Goal: Task Accomplishment & Management: Complete application form

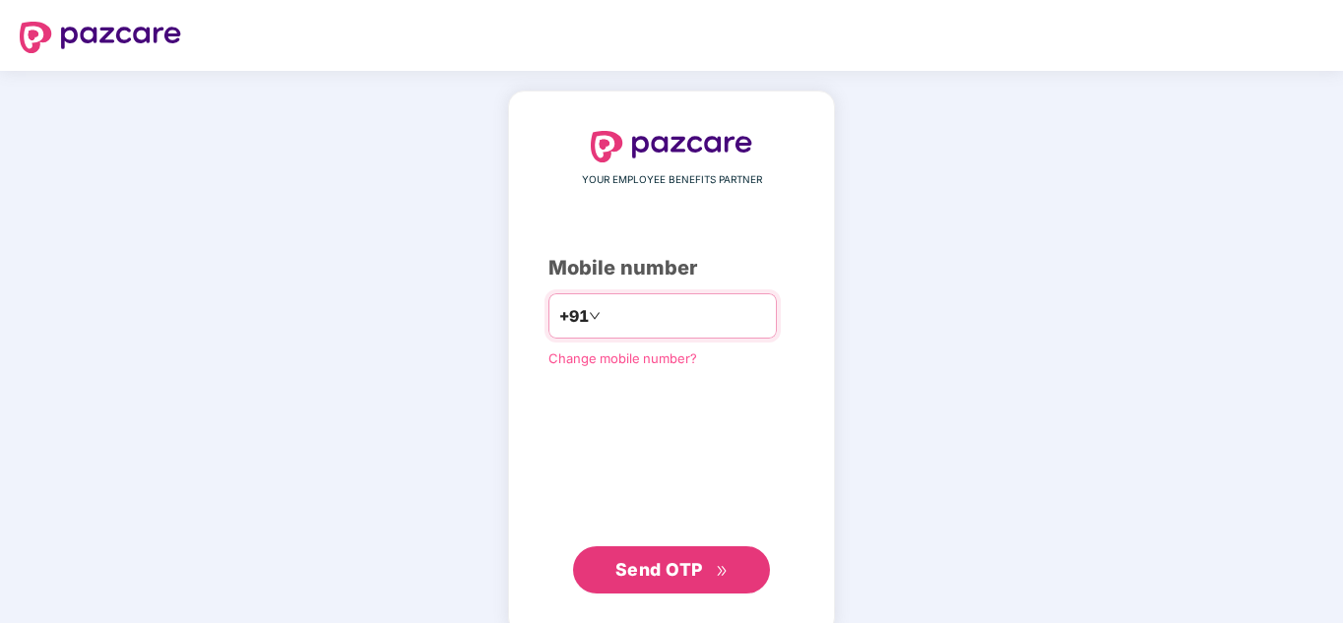
click at [639, 327] on input "number" at bounding box center [685, 316] width 161 height 32
type input "**********"
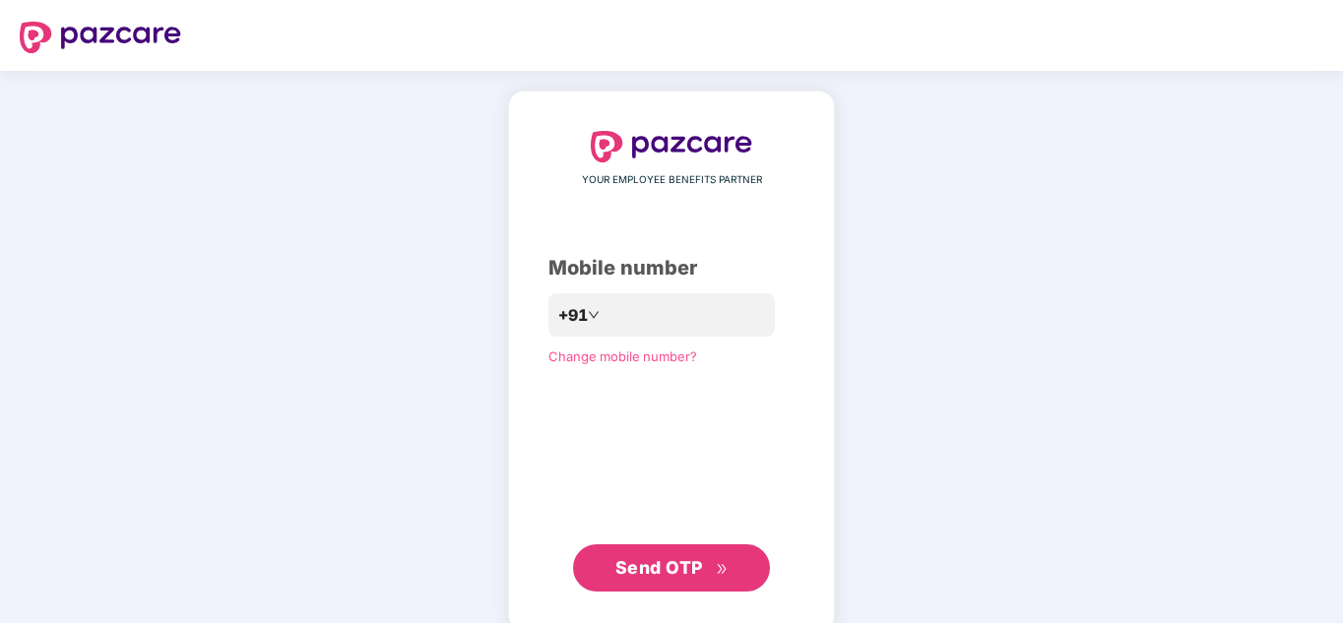
click at [672, 562] on span "Send OTP" at bounding box center [659, 567] width 88 height 21
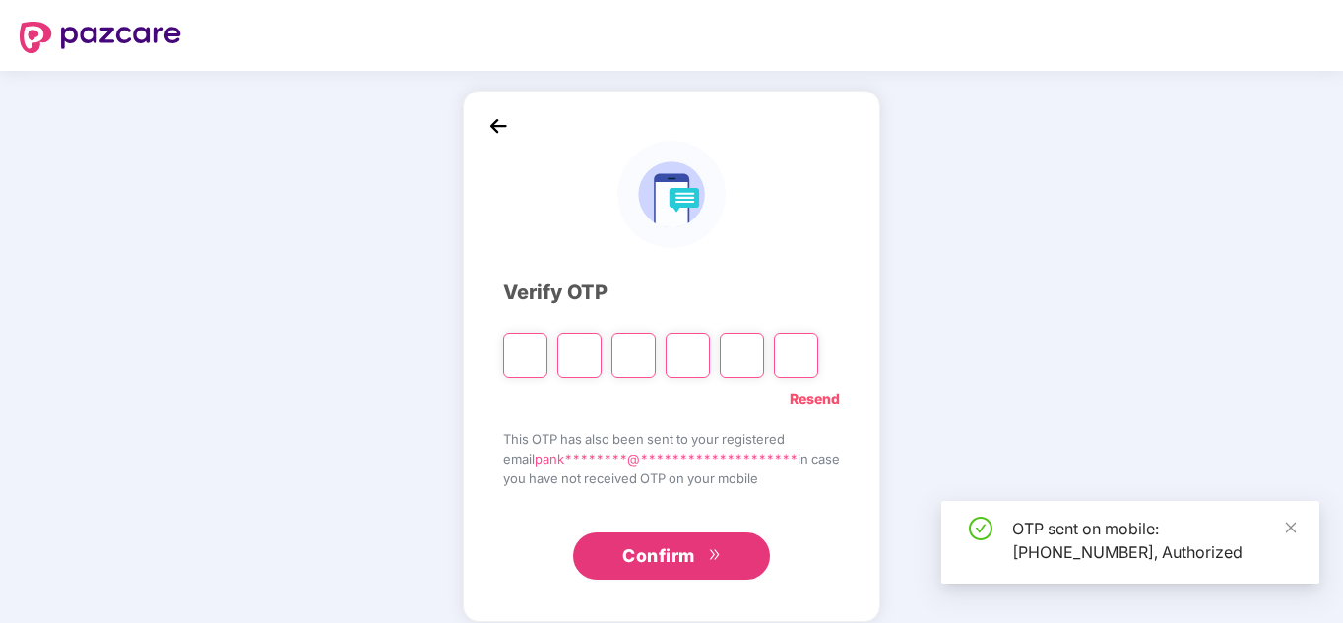
click at [512, 351] on input "Please enter verification code. Digit 1" at bounding box center [525, 355] width 44 height 45
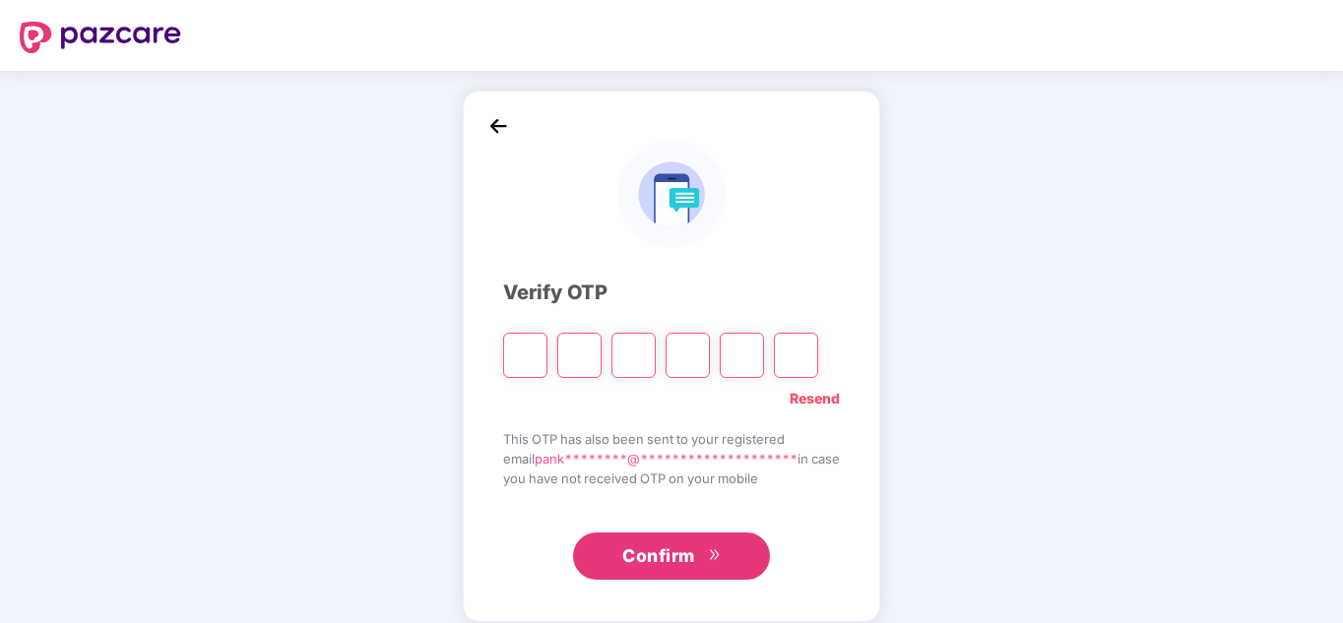
type input "*"
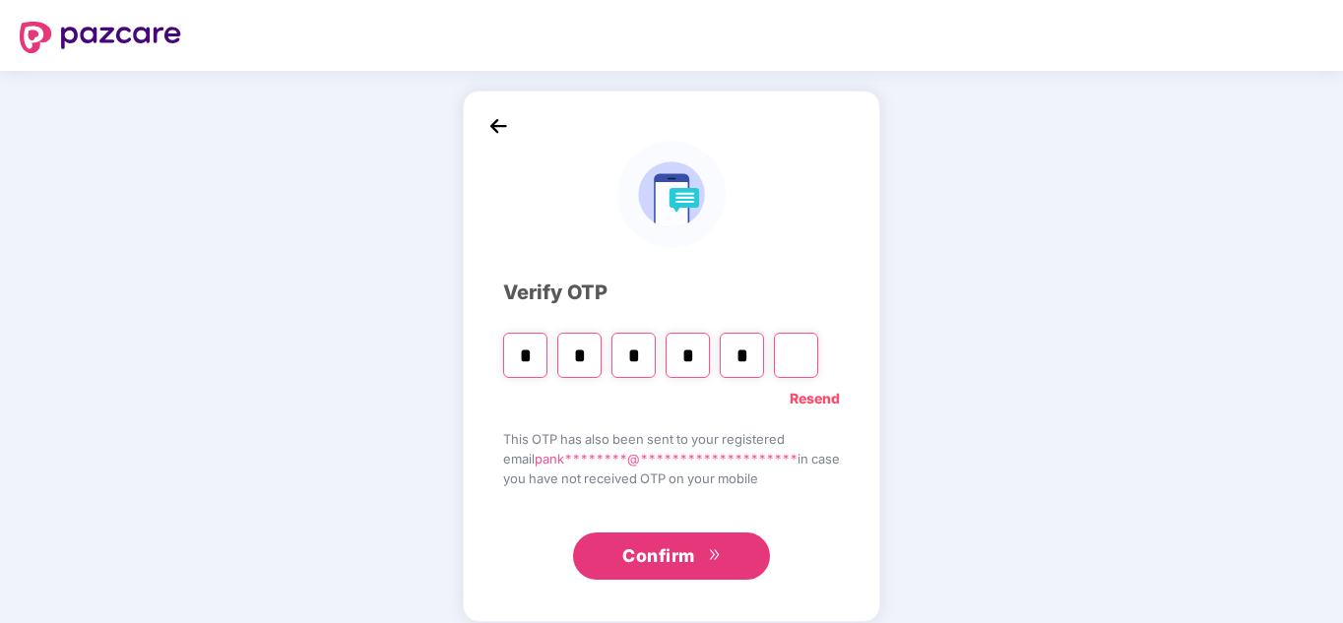
type input "*"
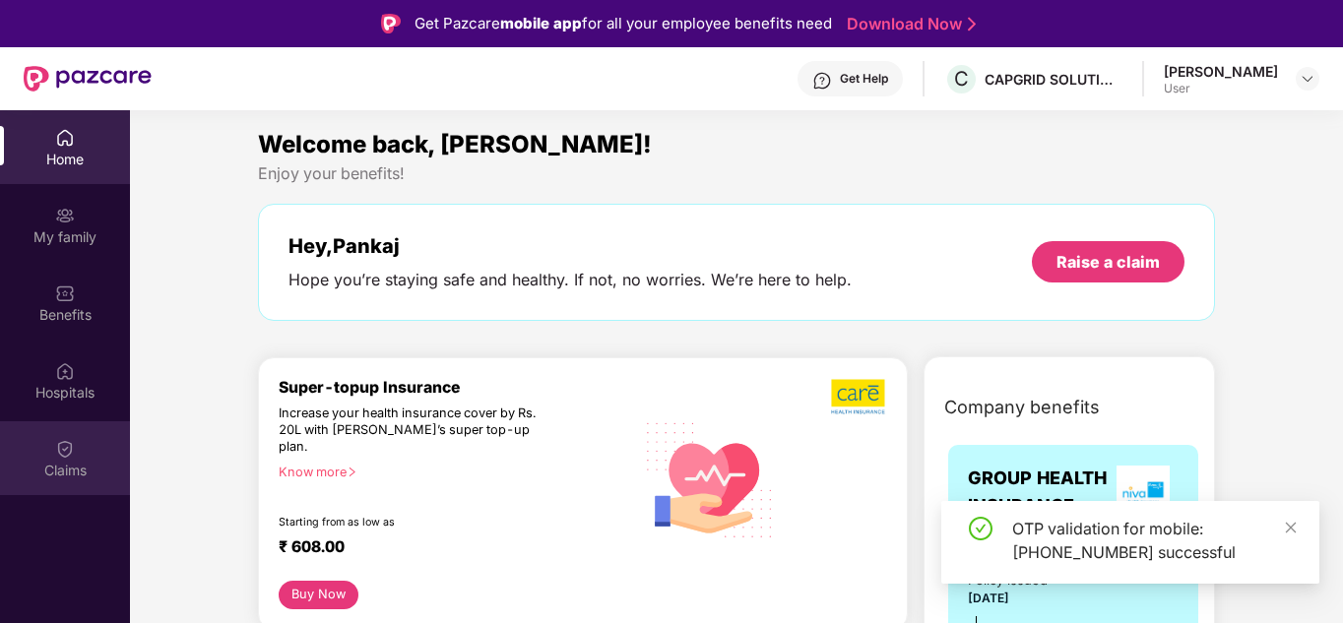
click at [74, 468] on div "Claims" at bounding box center [65, 471] width 130 height 20
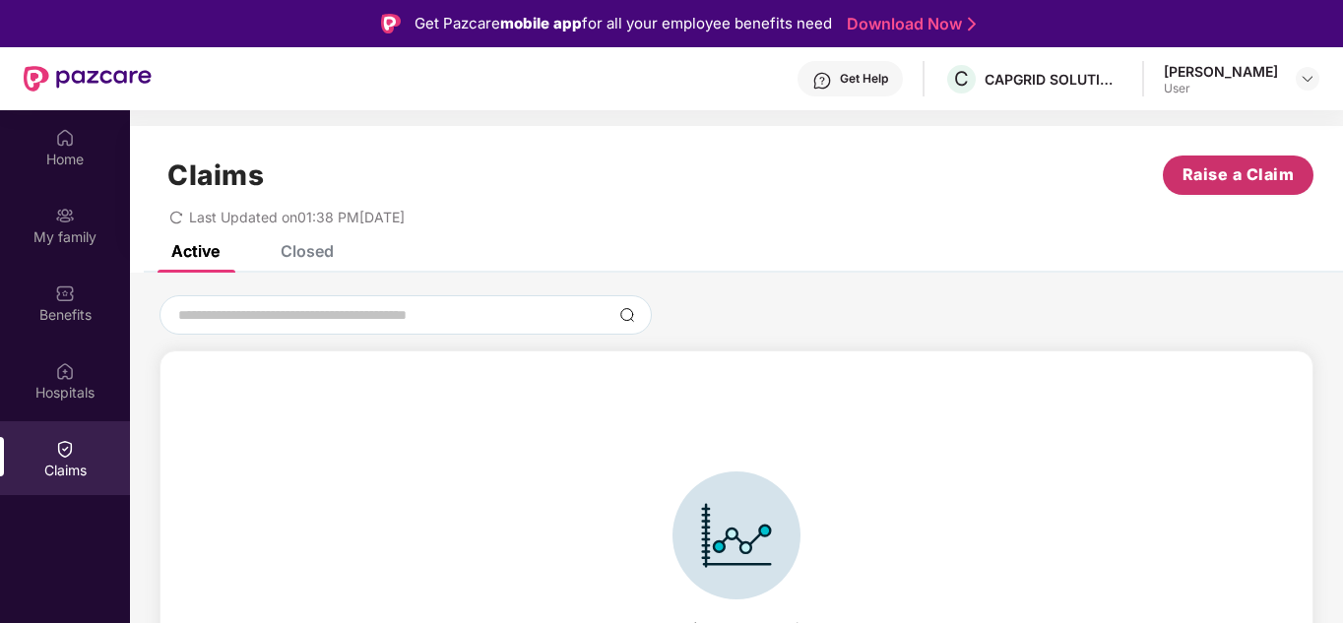
click at [1213, 166] on span "Raise a Claim" at bounding box center [1239, 174] width 112 height 25
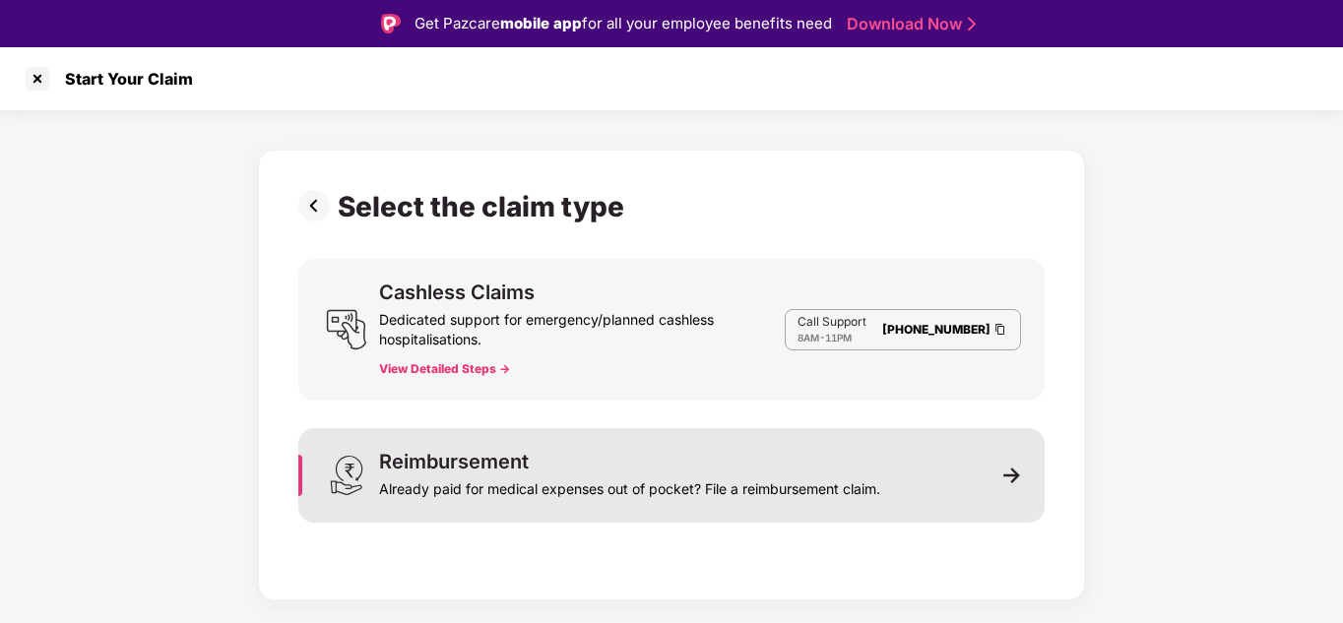
click at [1020, 486] on div "Reimbursement Already paid for medical expenses out of pocket? File a reimburse…" at bounding box center [671, 475] width 746 height 95
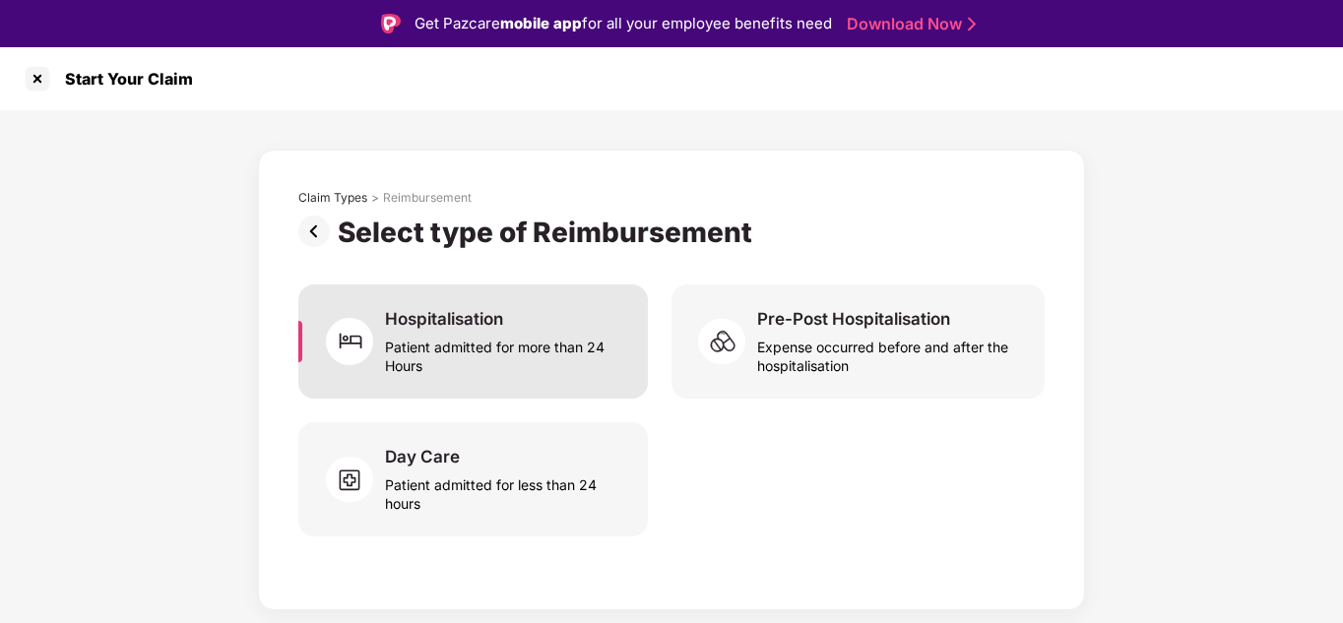
click at [539, 334] on div "Patient admitted for more than 24 Hours" at bounding box center [504, 352] width 239 height 45
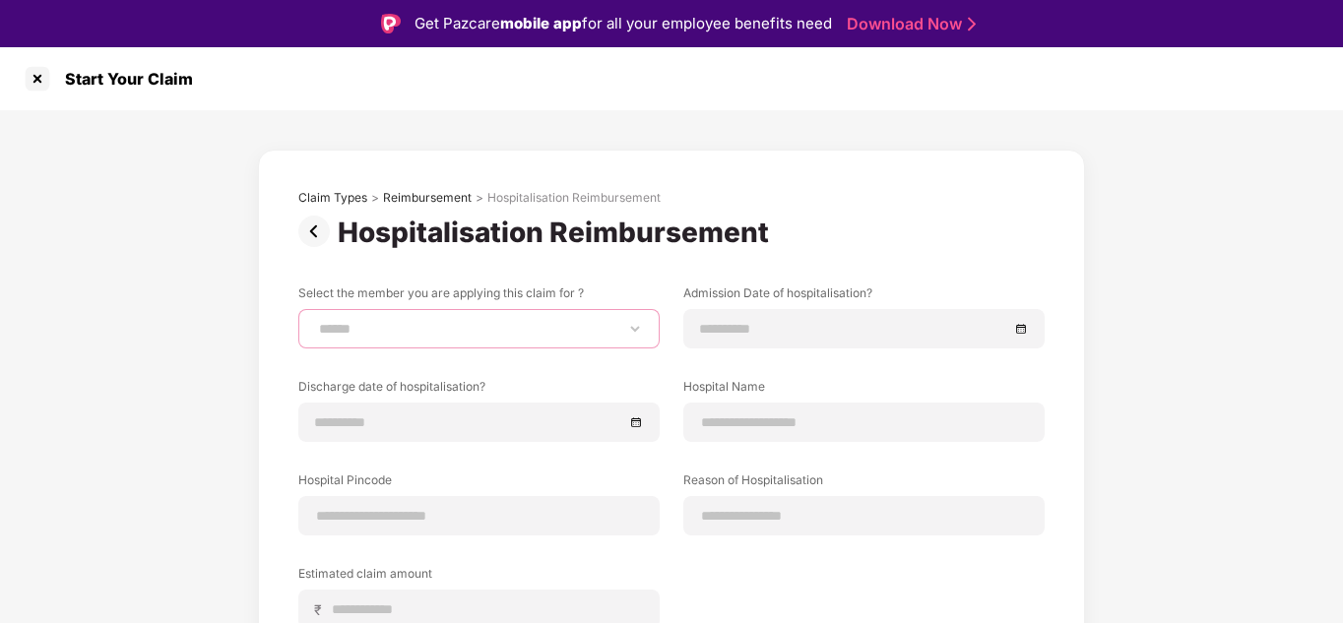
click at [551, 330] on select "**********" at bounding box center [479, 329] width 328 height 16
select select "**********"
click at [315, 321] on select "**********" at bounding box center [479, 329] width 328 height 16
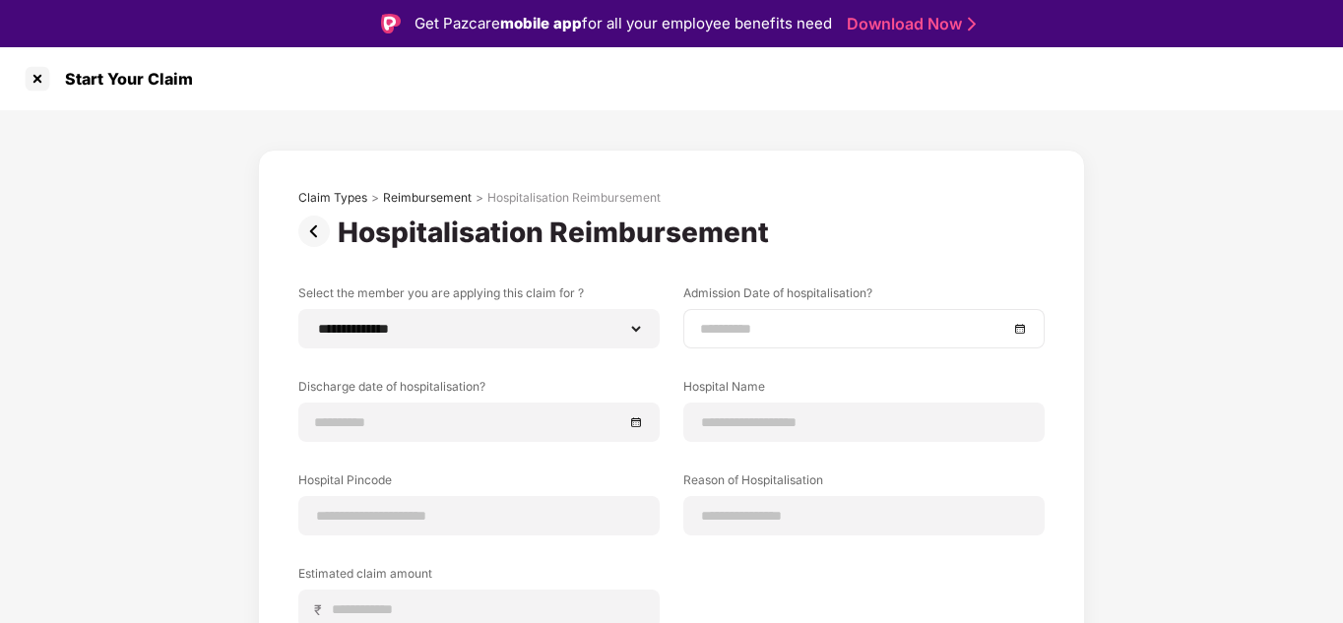
click at [1019, 325] on div at bounding box center [864, 329] width 328 height 22
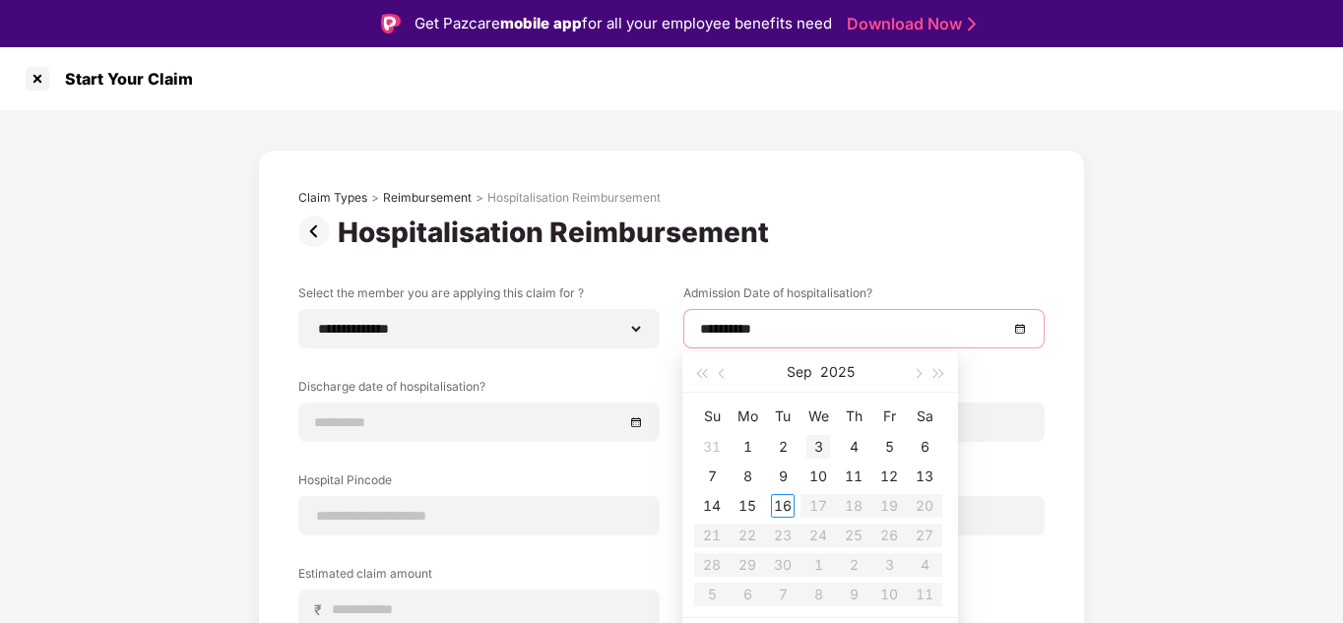
type input "**********"
click at [815, 448] on div "3" at bounding box center [818, 447] width 24 height 24
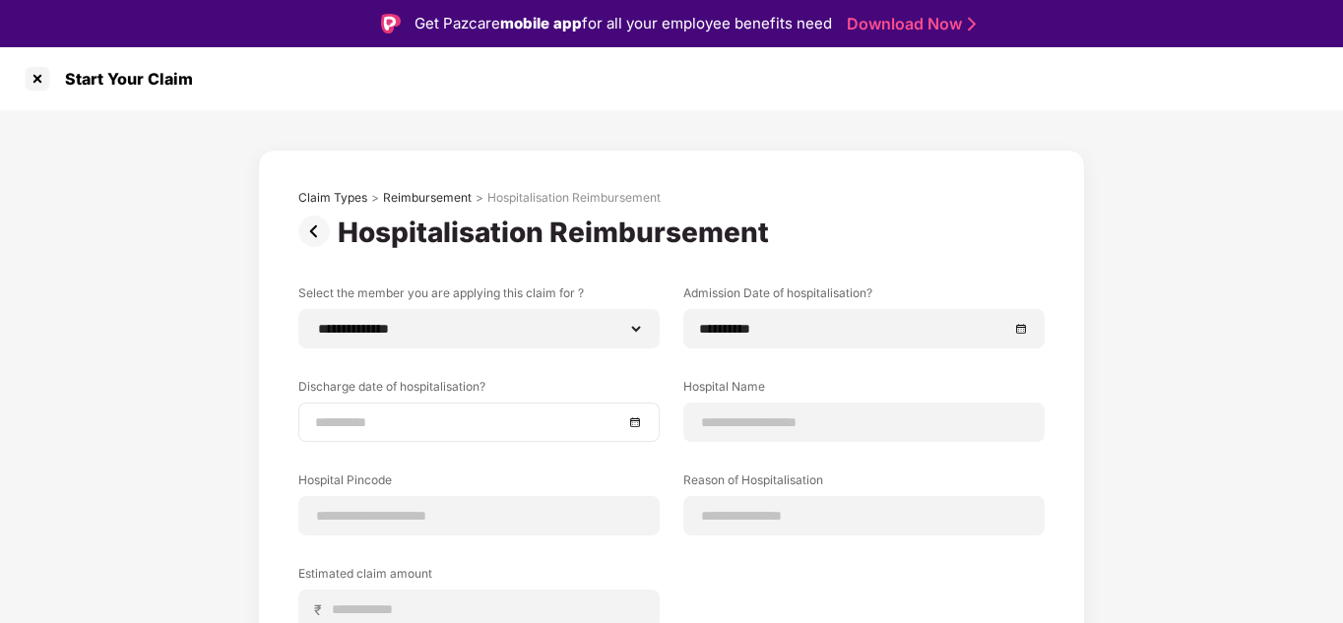
click at [586, 439] on div at bounding box center [478, 422] width 361 height 39
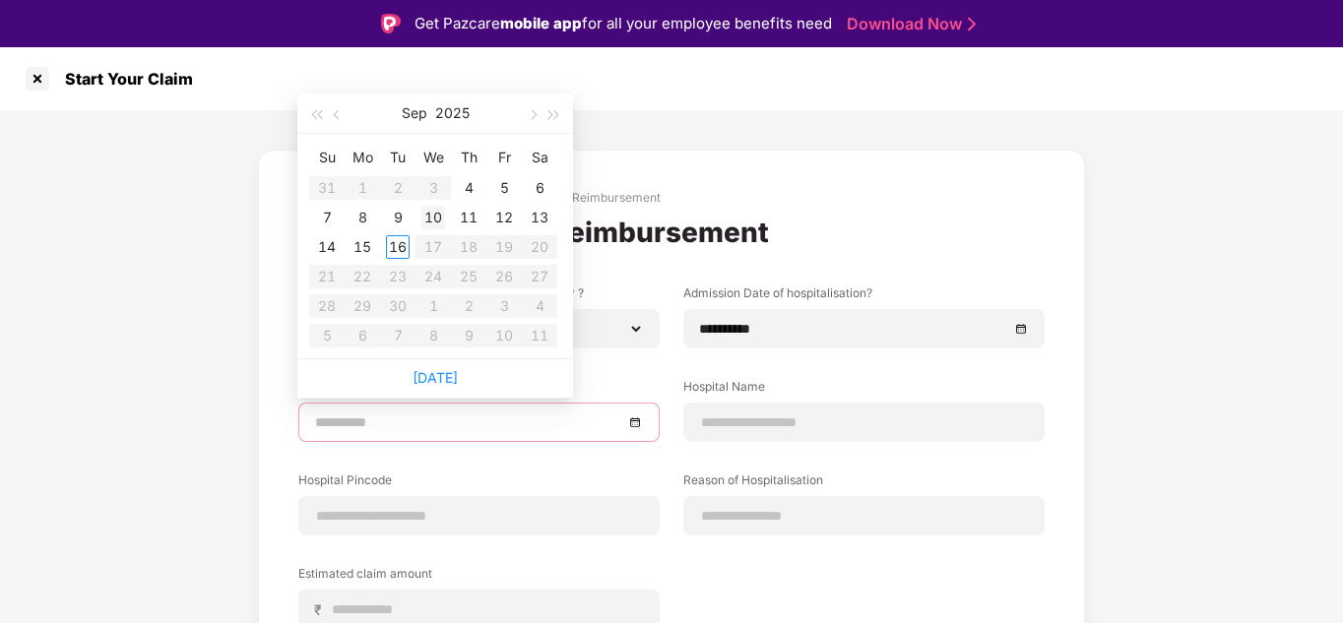
type input "**********"
click at [367, 216] on div "8" at bounding box center [363, 218] width 24 height 24
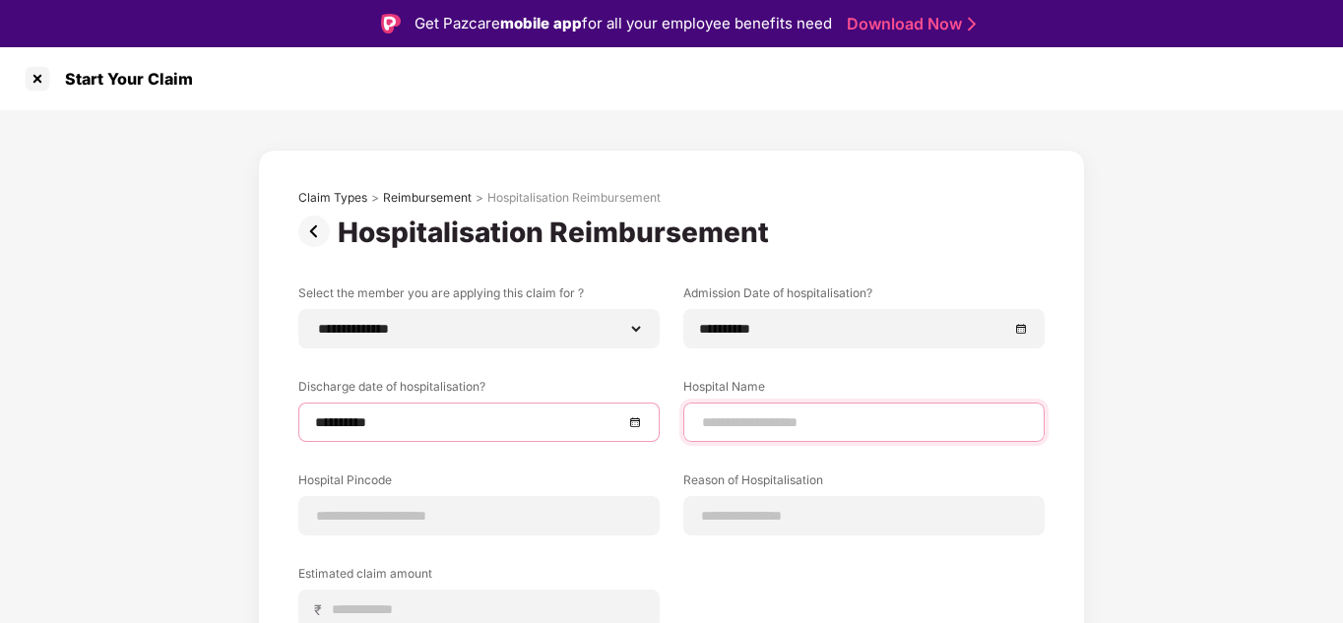
click at [767, 426] on input at bounding box center [864, 423] width 328 height 21
type input "**********"
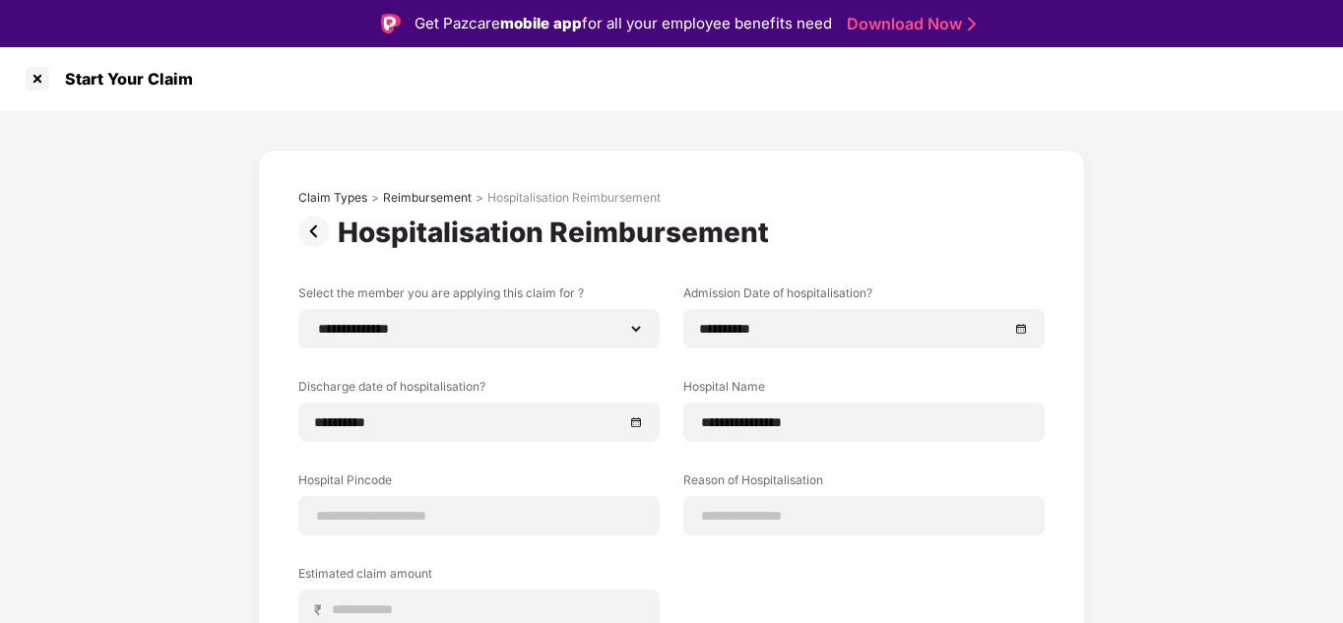
click at [1223, 340] on div "**********" at bounding box center [671, 480] width 1343 height 741
click at [584, 504] on div at bounding box center [478, 515] width 361 height 39
click at [569, 512] on input at bounding box center [479, 516] width 328 height 21
click at [772, 527] on div at bounding box center [863, 515] width 361 height 39
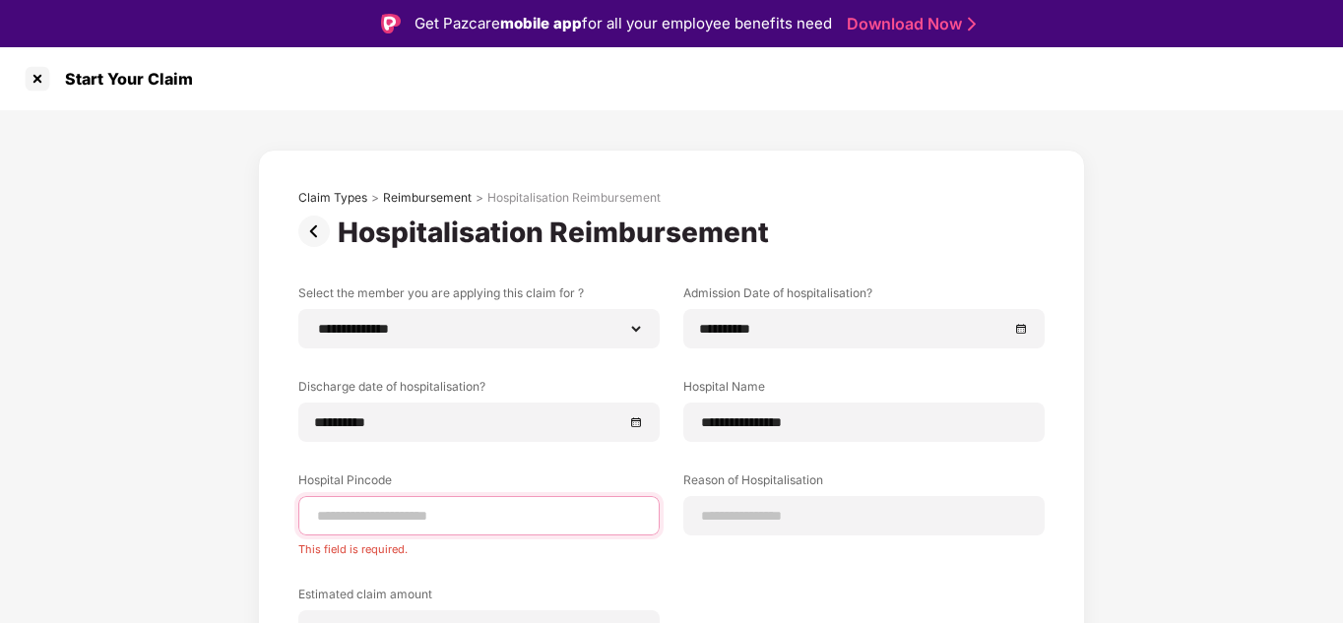
click at [556, 522] on input at bounding box center [479, 516] width 328 height 21
click at [431, 511] on input at bounding box center [479, 516] width 328 height 21
type input "*"
type input "******"
select select "*******"
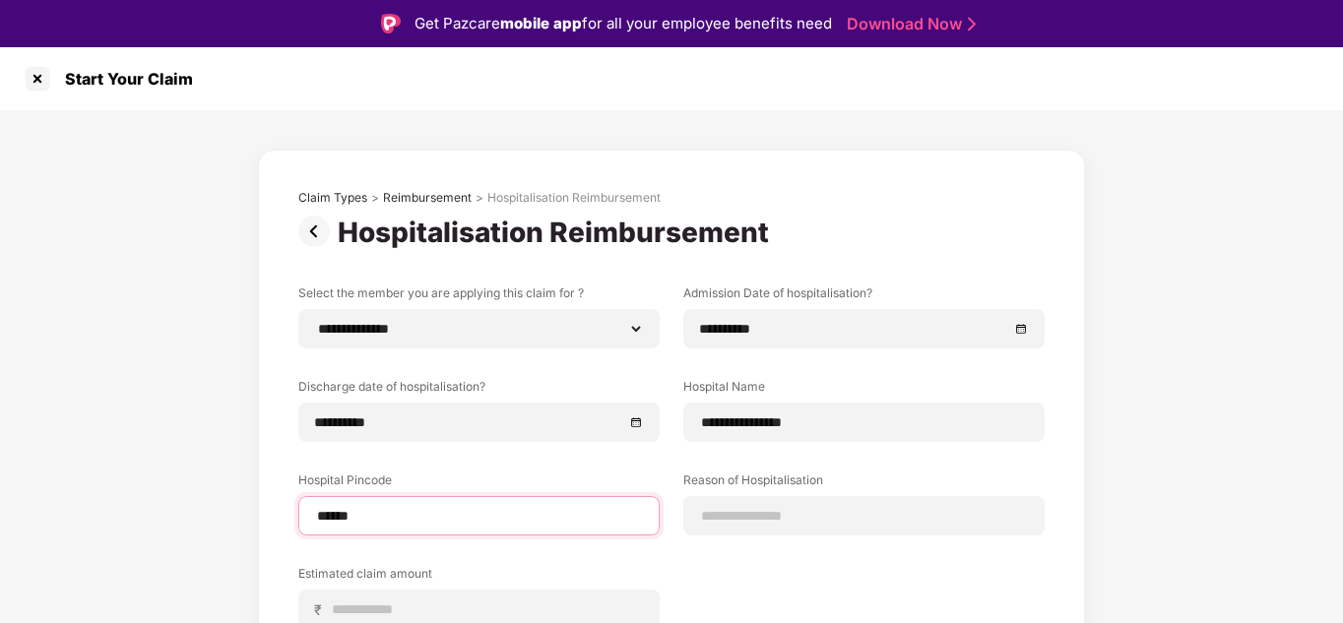
select select "*******"
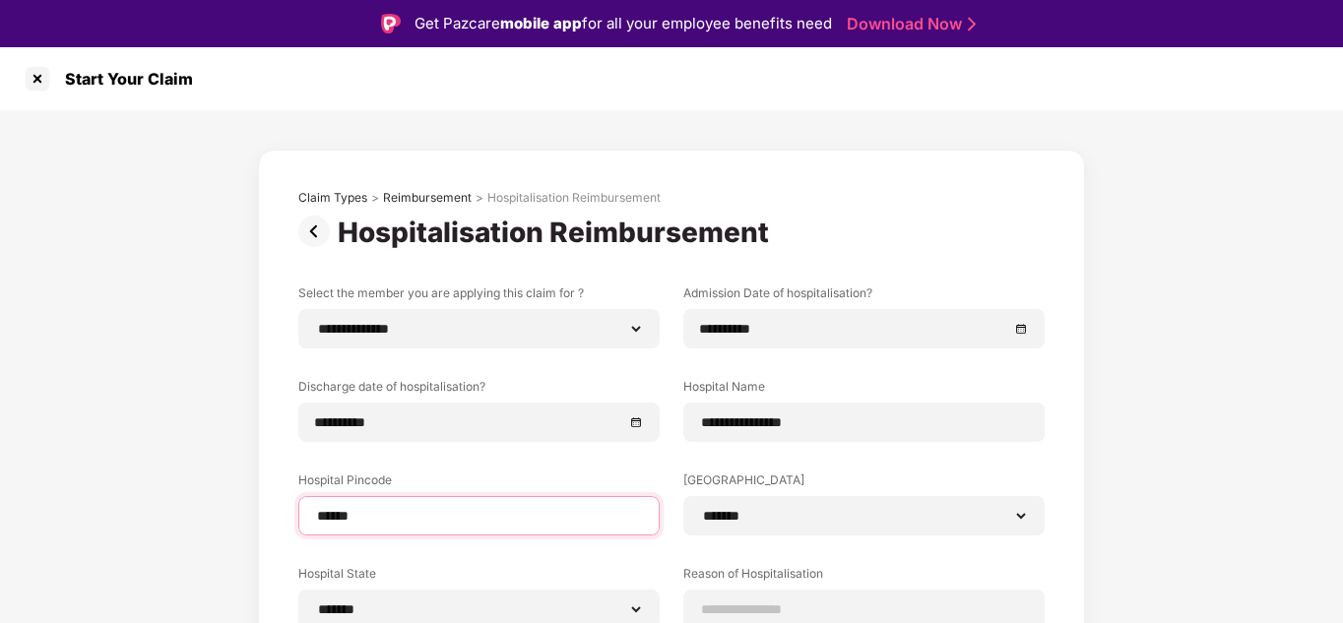
type input "******"
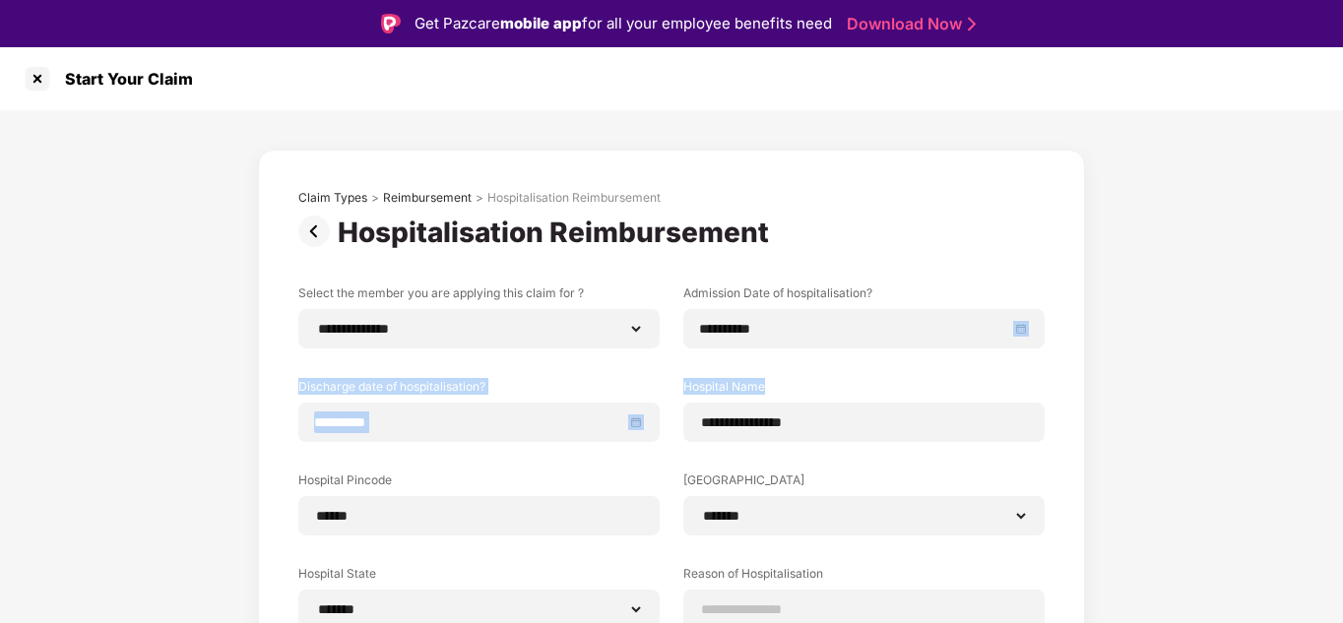
drag, startPoint x: 1261, startPoint y: 340, endPoint x: 1341, endPoint y: 387, distance: 92.7
click at [1341, 387] on div "**********" at bounding box center [671, 358] width 1343 height 623
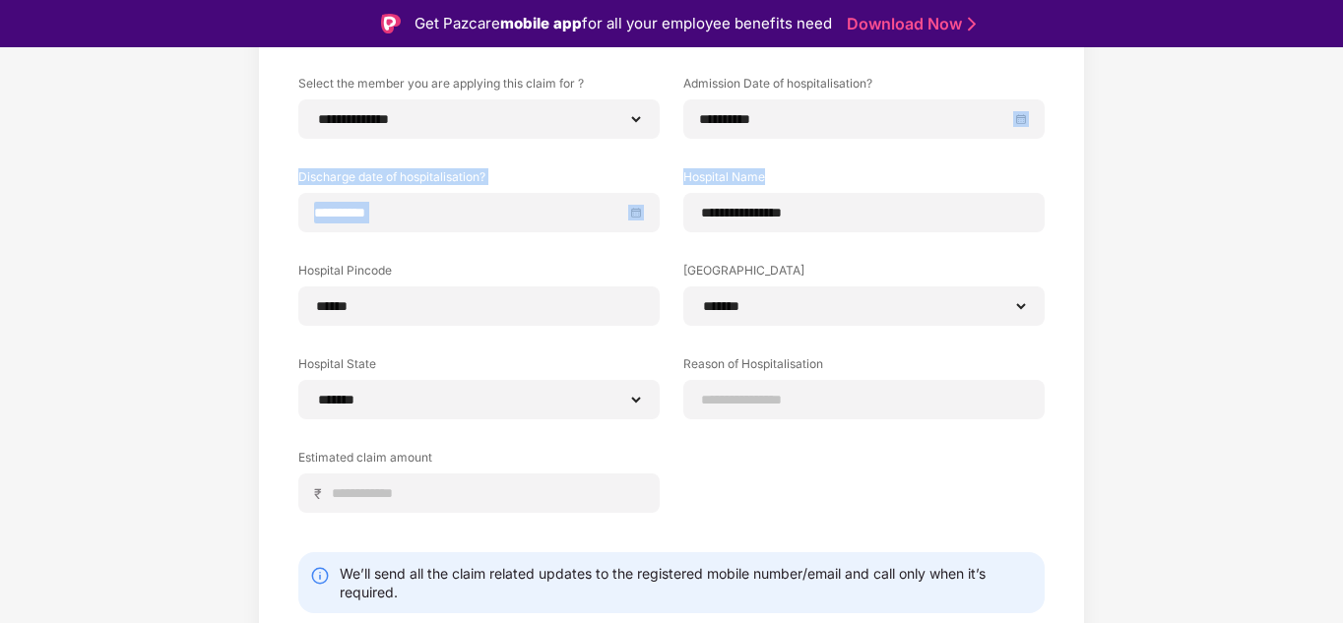
scroll to position [213, 0]
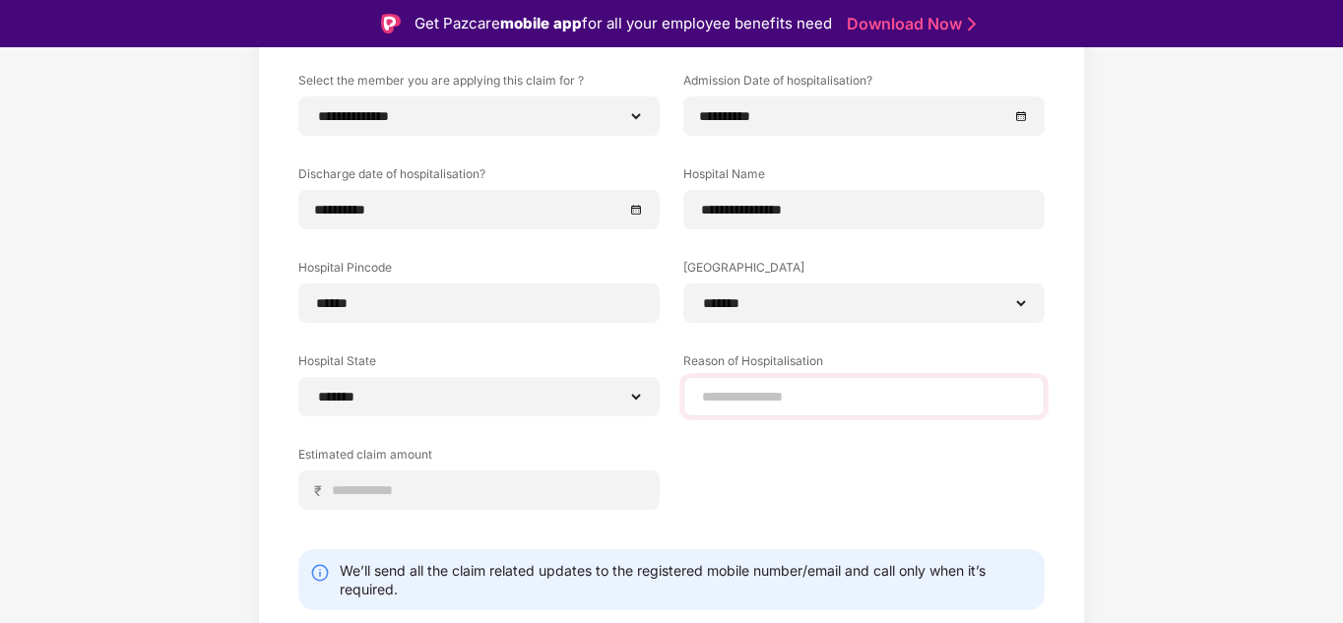
click at [806, 412] on div at bounding box center [863, 396] width 361 height 39
click at [719, 392] on input at bounding box center [864, 397] width 328 height 21
type input "******"
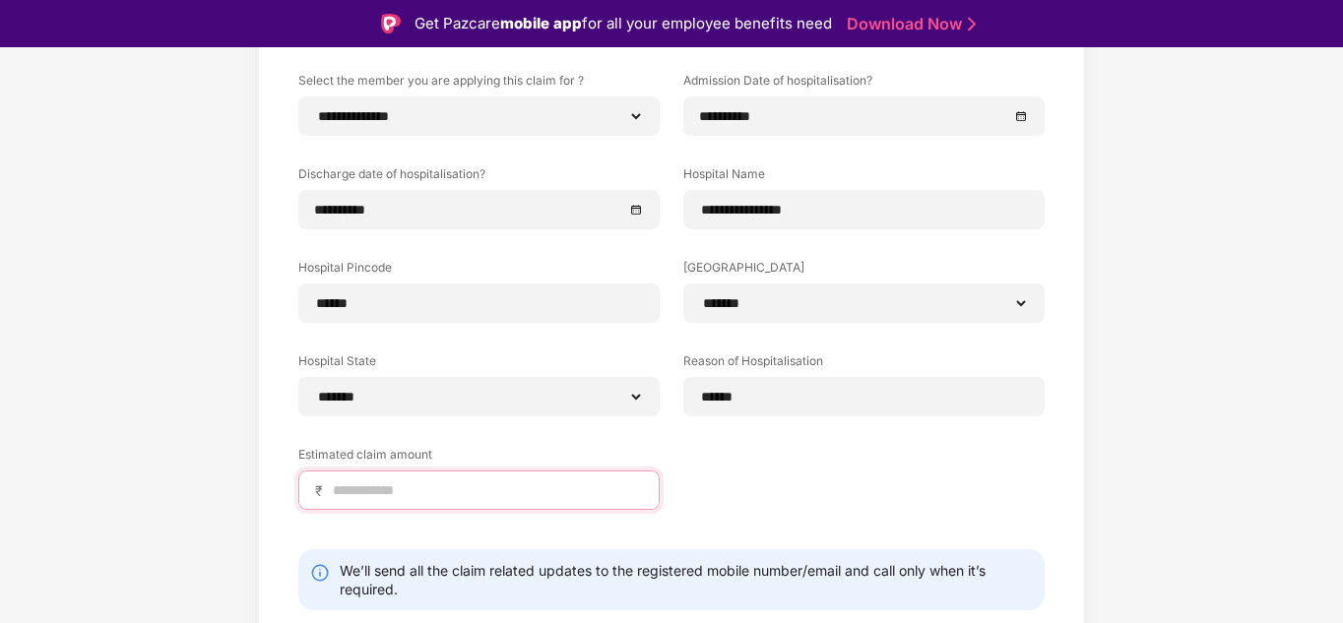
click at [527, 484] on input at bounding box center [487, 491] width 312 height 21
type input "*****"
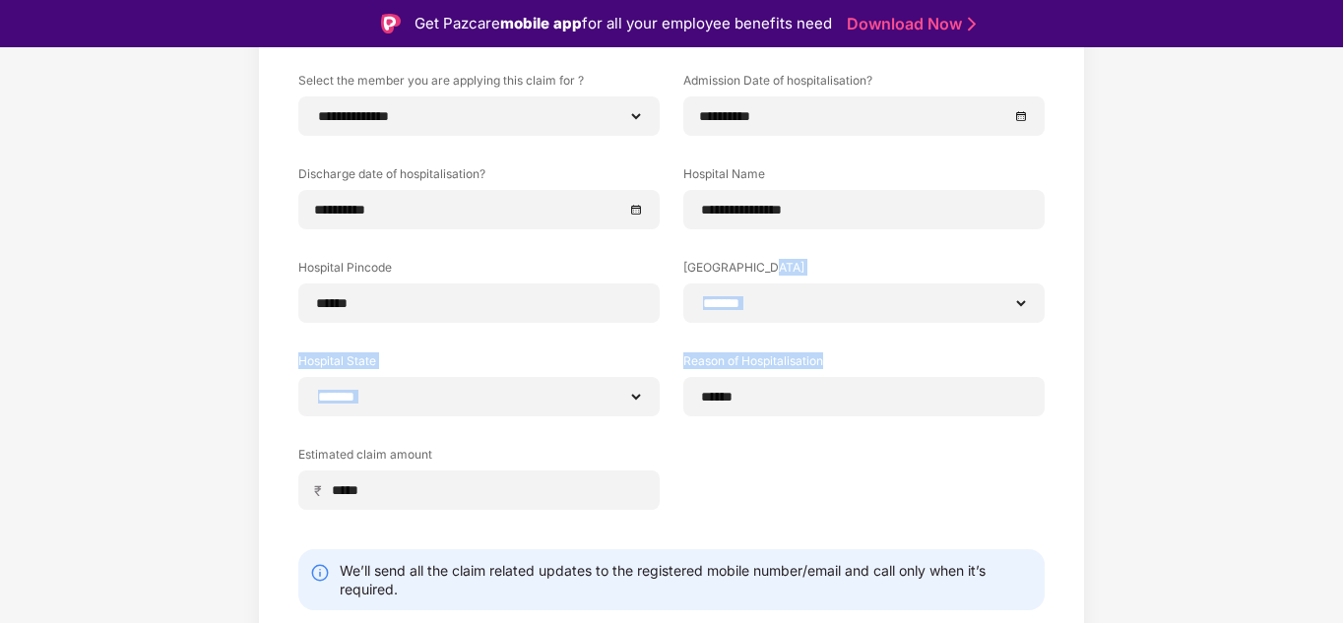
drag, startPoint x: 1337, startPoint y: 273, endPoint x: 1316, endPoint y: 401, distance: 129.8
click at [1316, 401] on div "**********" at bounding box center [671, 315] width 1343 height 834
click at [1175, 371] on div "**********" at bounding box center [671, 315] width 1343 height 834
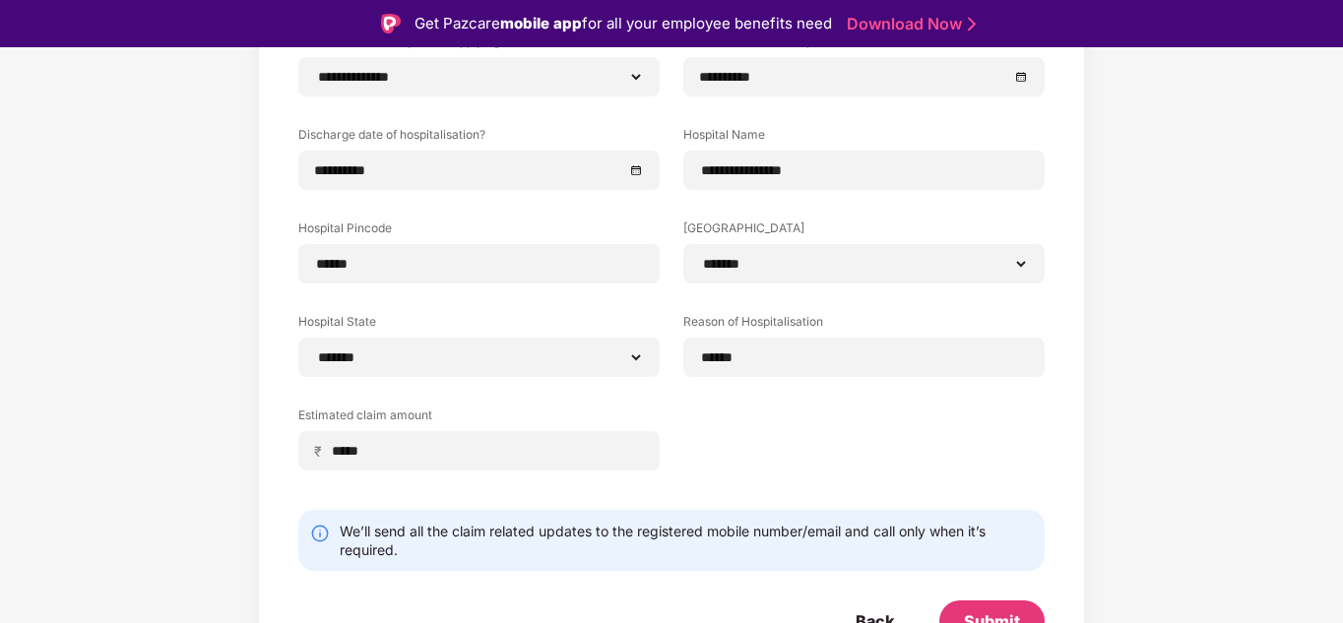
scroll to position [274, 0]
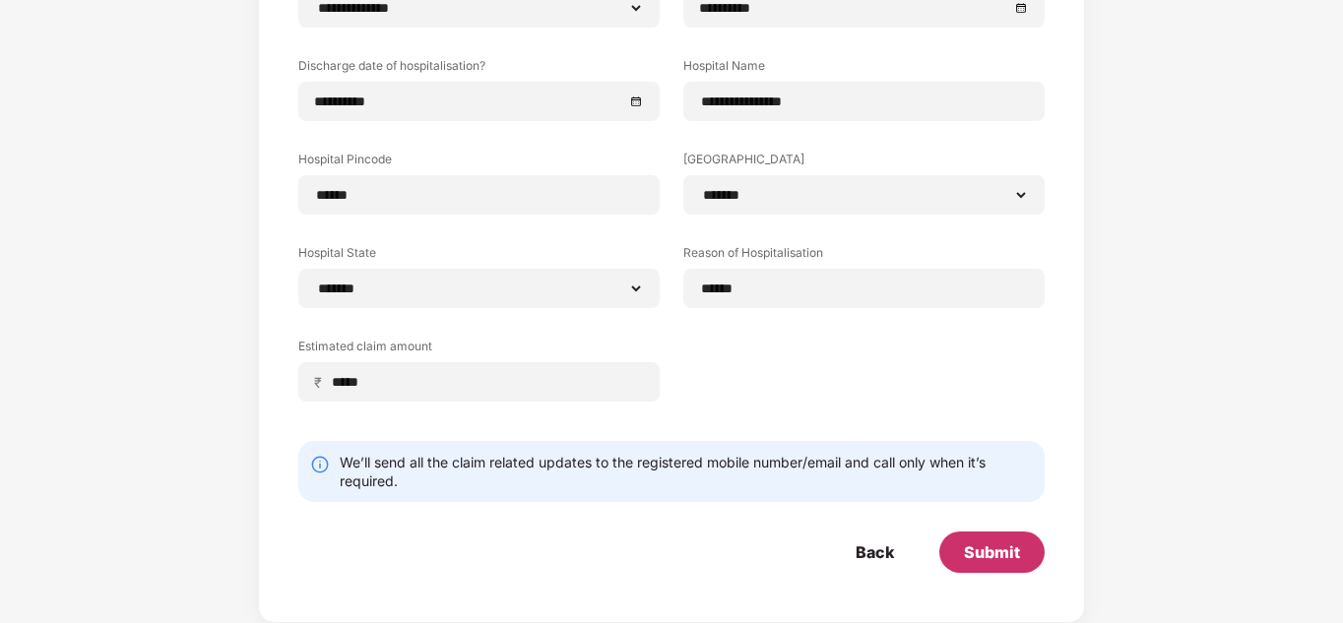
click at [991, 557] on div "Submit" at bounding box center [992, 553] width 56 height 22
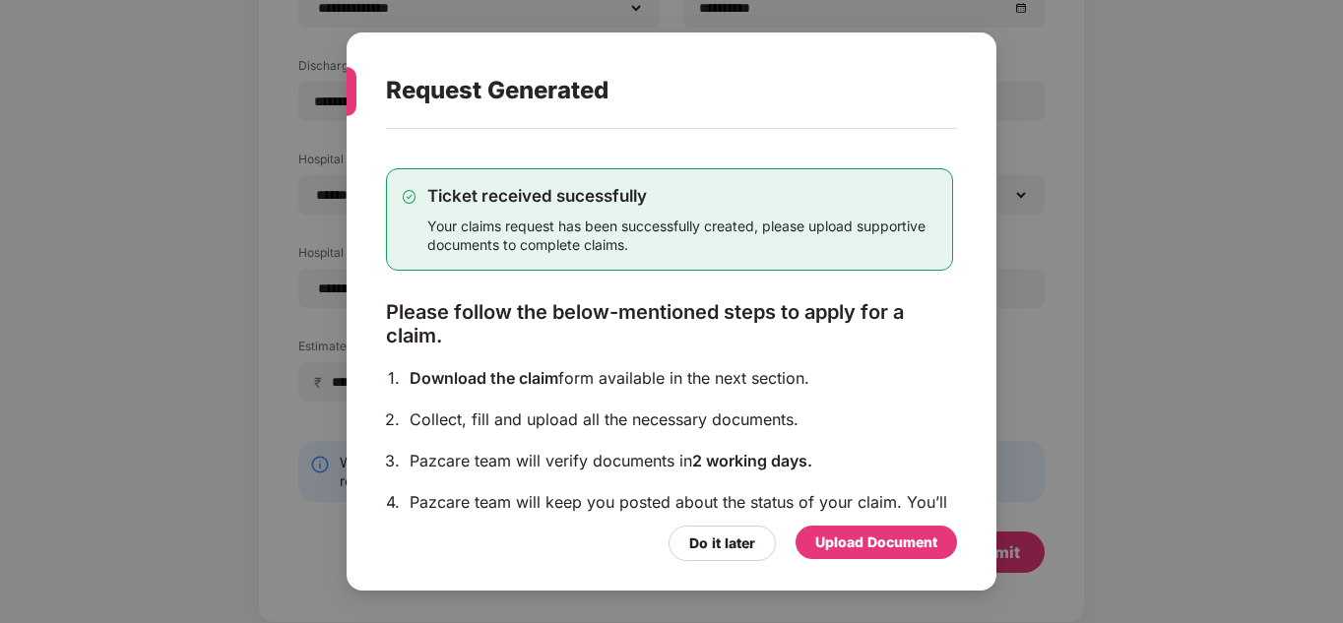
click at [868, 541] on div "Upload Document" at bounding box center [876, 543] width 122 height 22
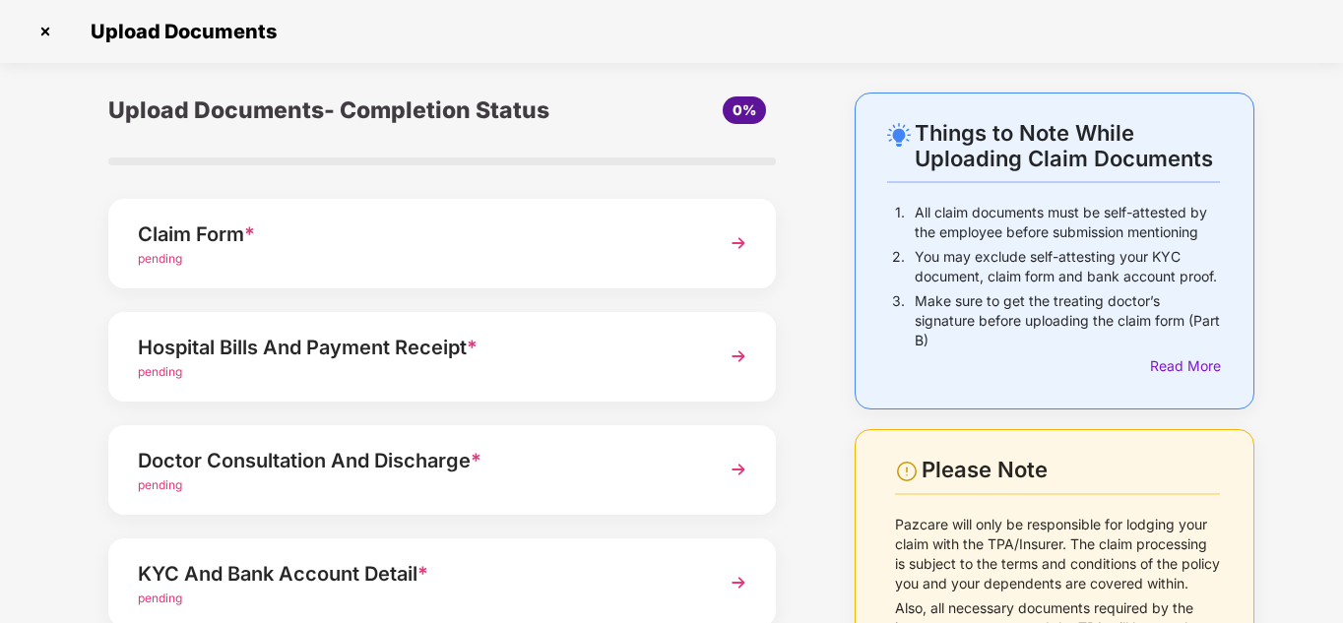
click at [717, 257] on div "Claim Form * pending" at bounding box center [442, 244] width 668 height 90
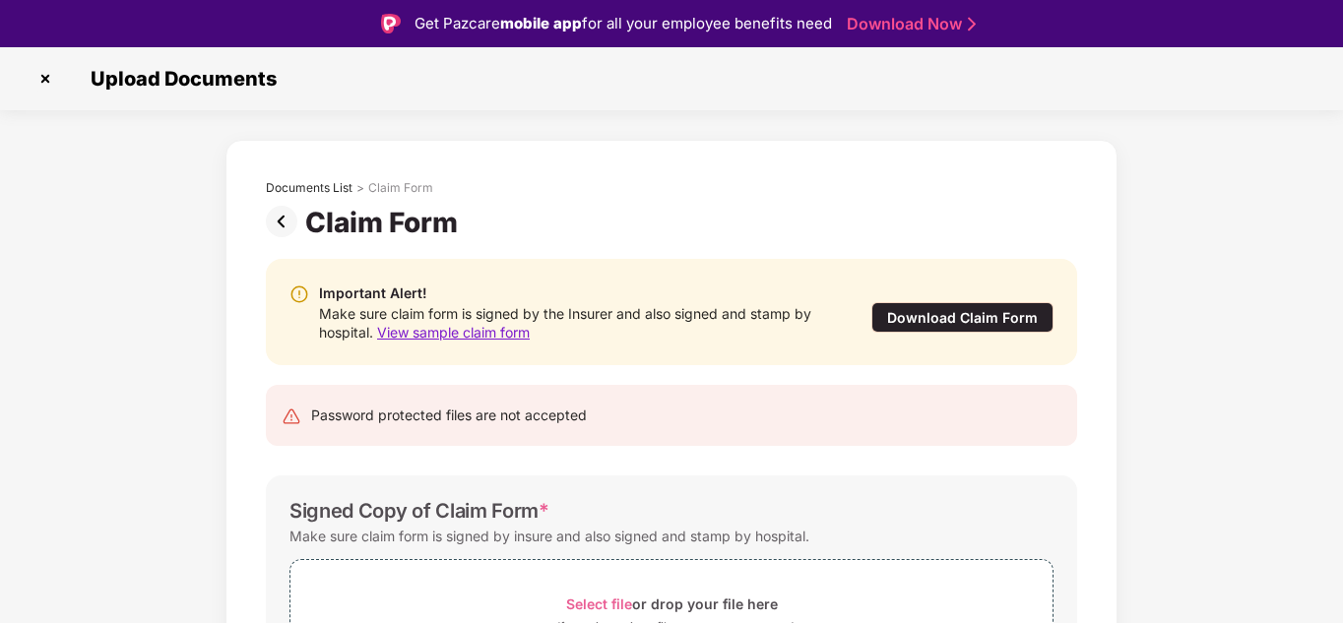
click at [1222, 291] on div "Documents List > Claim Form Claim Form Important Alert! Make sure claim form is…" at bounding box center [671, 483] width 1343 height 687
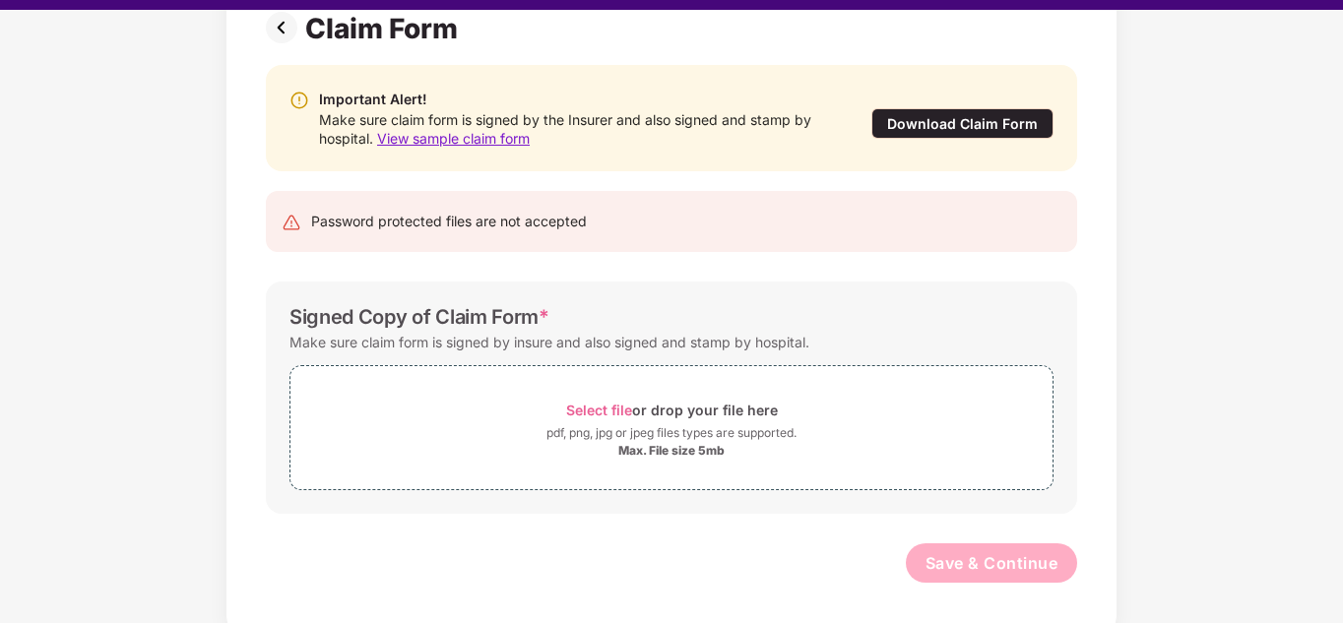
scroll to position [47, 0]
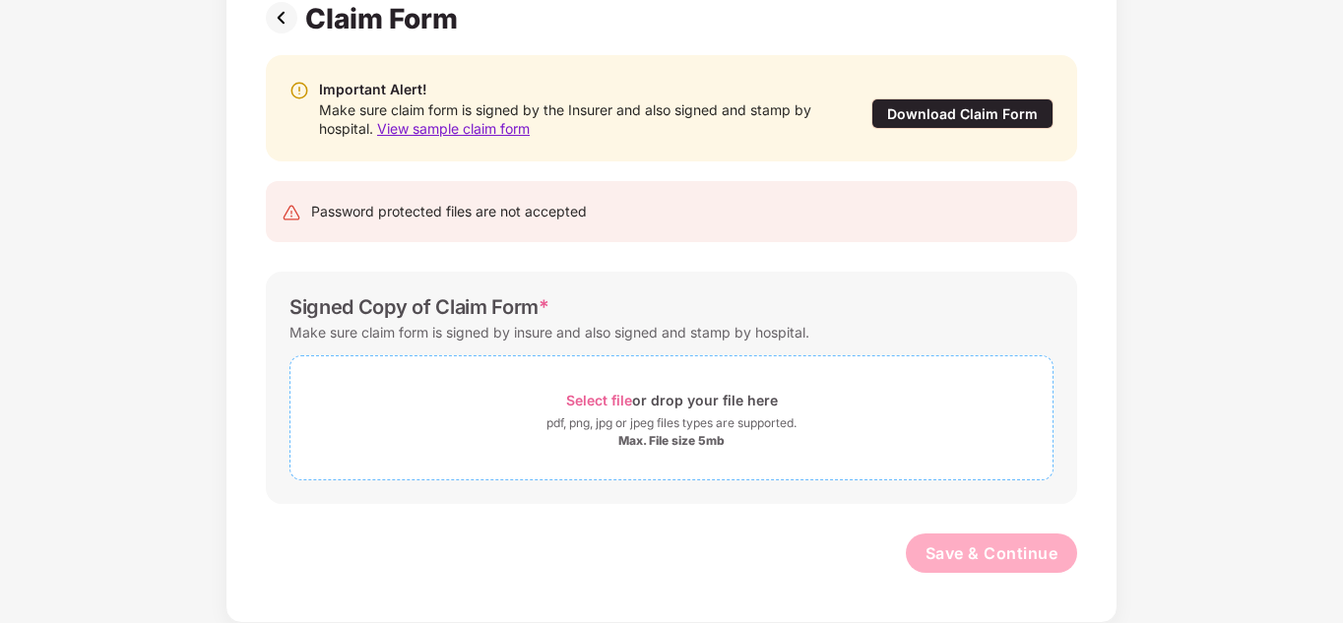
click at [648, 393] on div "Select file or drop your file here" at bounding box center [672, 400] width 212 height 27
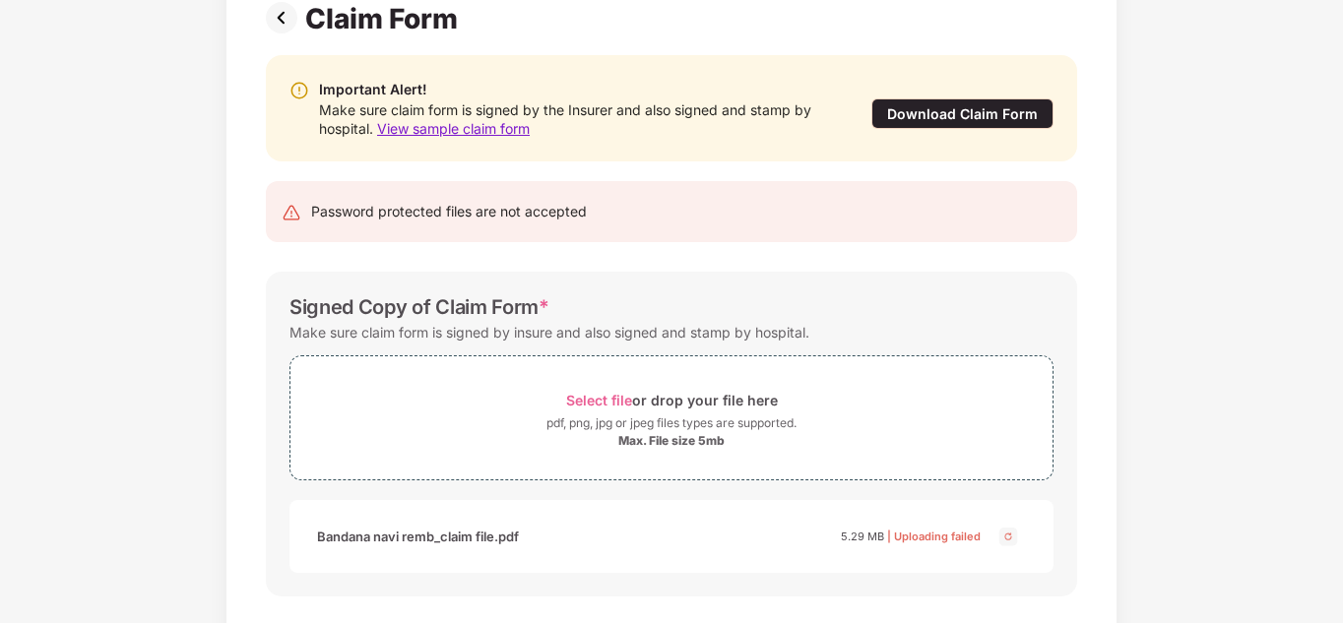
click at [1003, 537] on img at bounding box center [1009, 537] width 24 height 24
click at [688, 435] on div "Max. File size 5mb" at bounding box center [671, 441] width 106 height 16
click at [1198, 349] on div "Documents List > Claim Form Claim Form Important Alert! Make sure claim form is…" at bounding box center [671, 326] width 1343 height 781
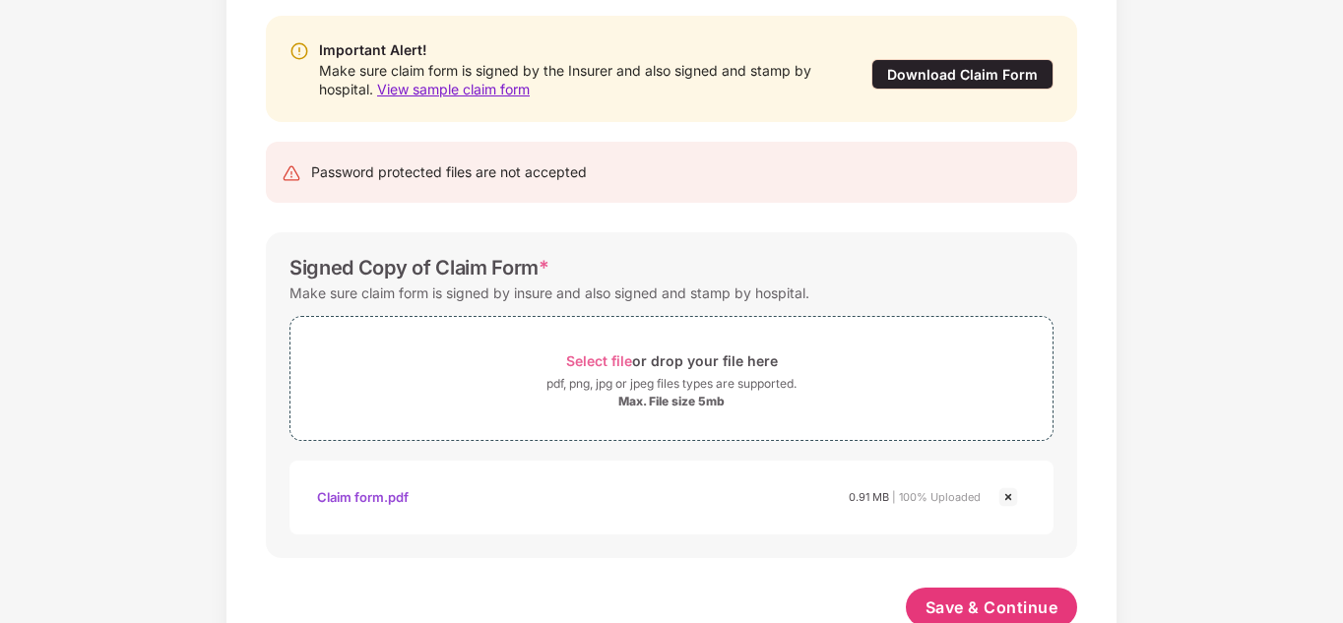
scroll to position [250, 0]
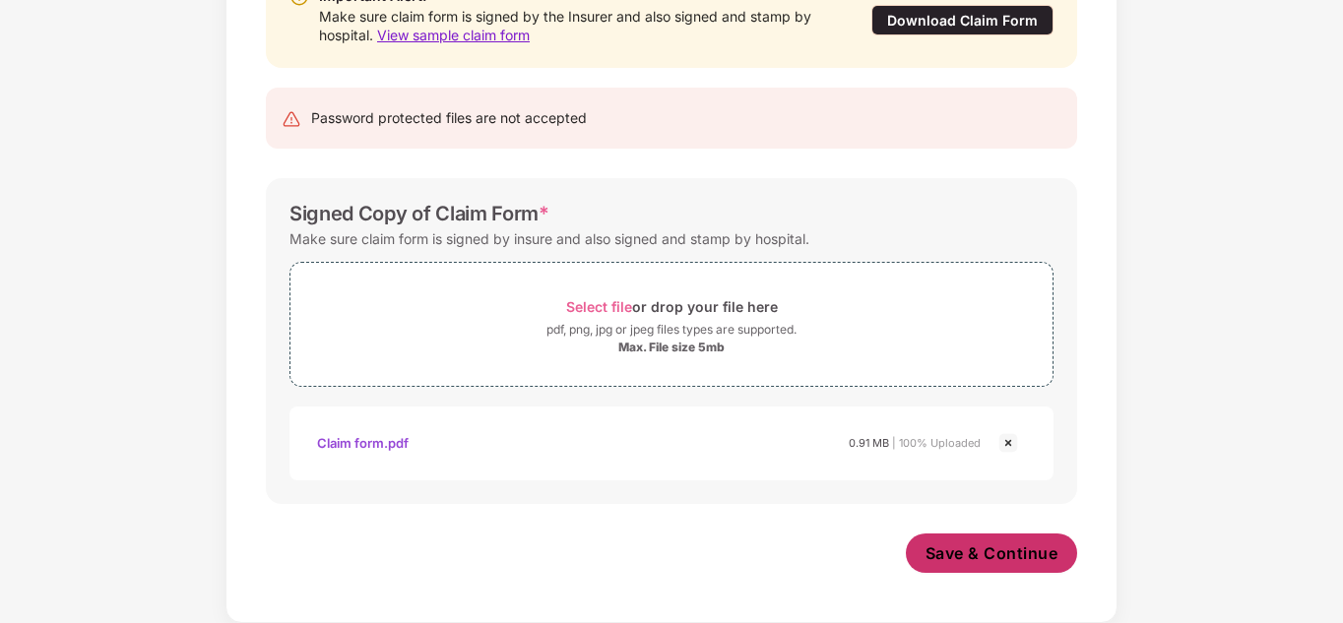
click at [988, 540] on button "Save & Continue" at bounding box center [992, 553] width 172 height 39
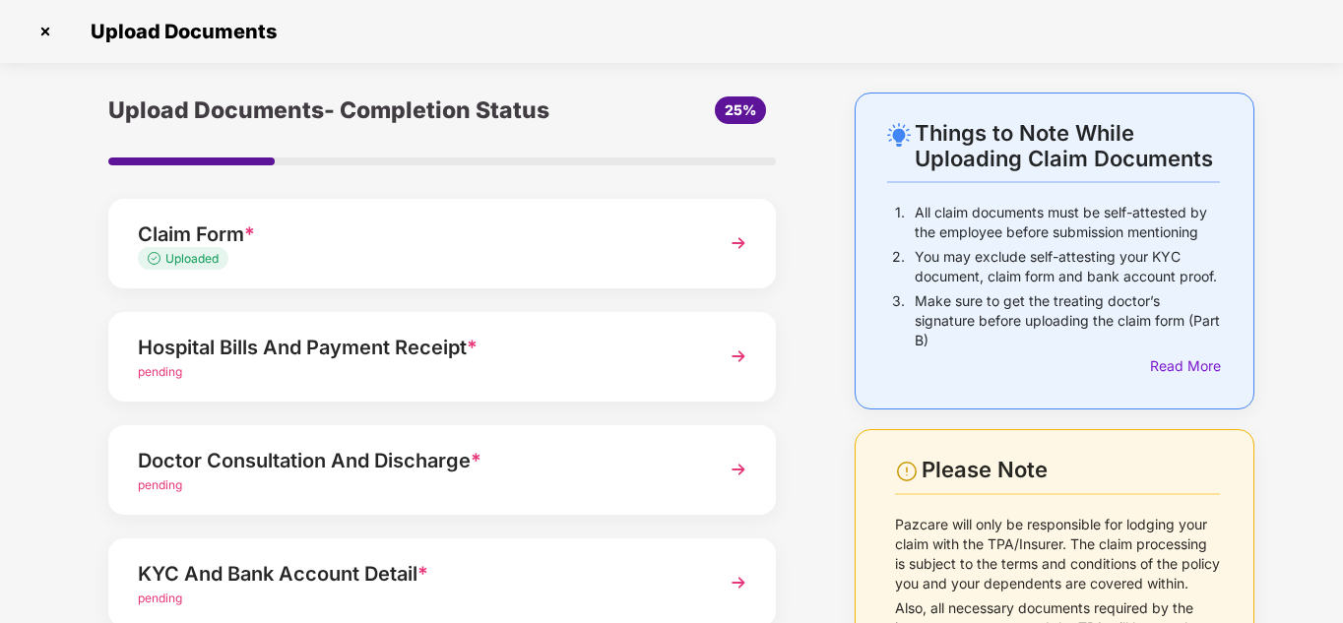
click at [723, 360] on img at bounding box center [738, 356] width 35 height 35
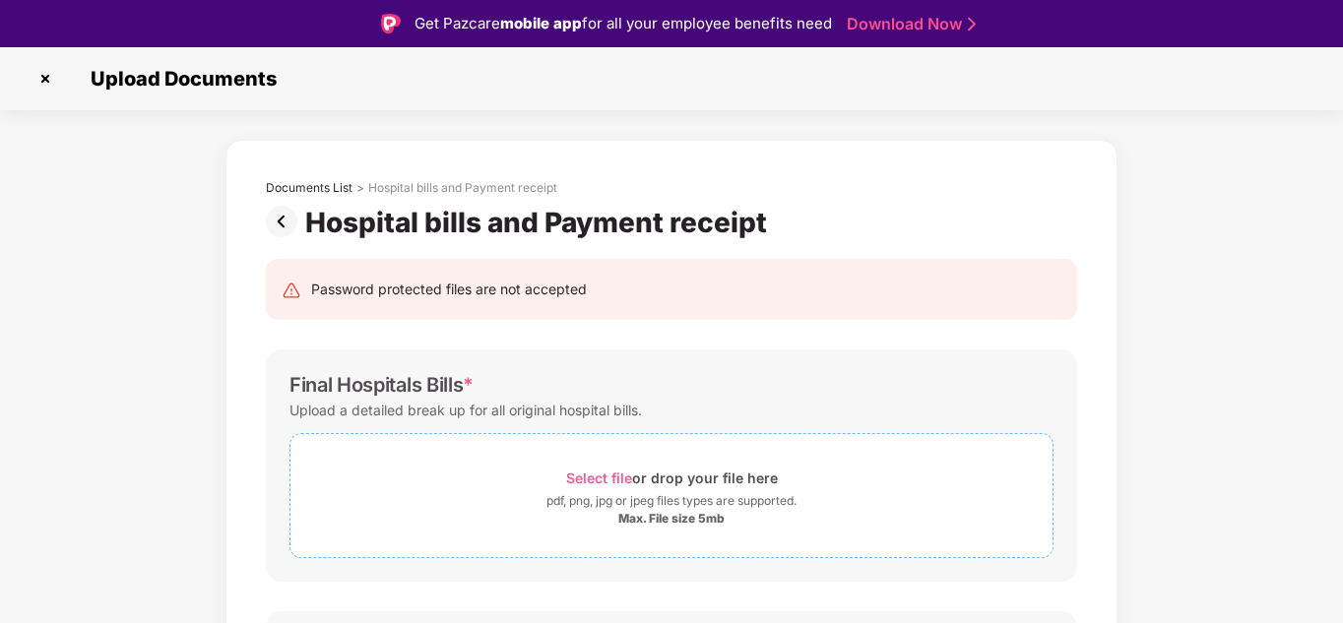
click at [676, 507] on div "pdf, png, jpg or jpeg files types are supported." at bounding box center [672, 501] width 250 height 20
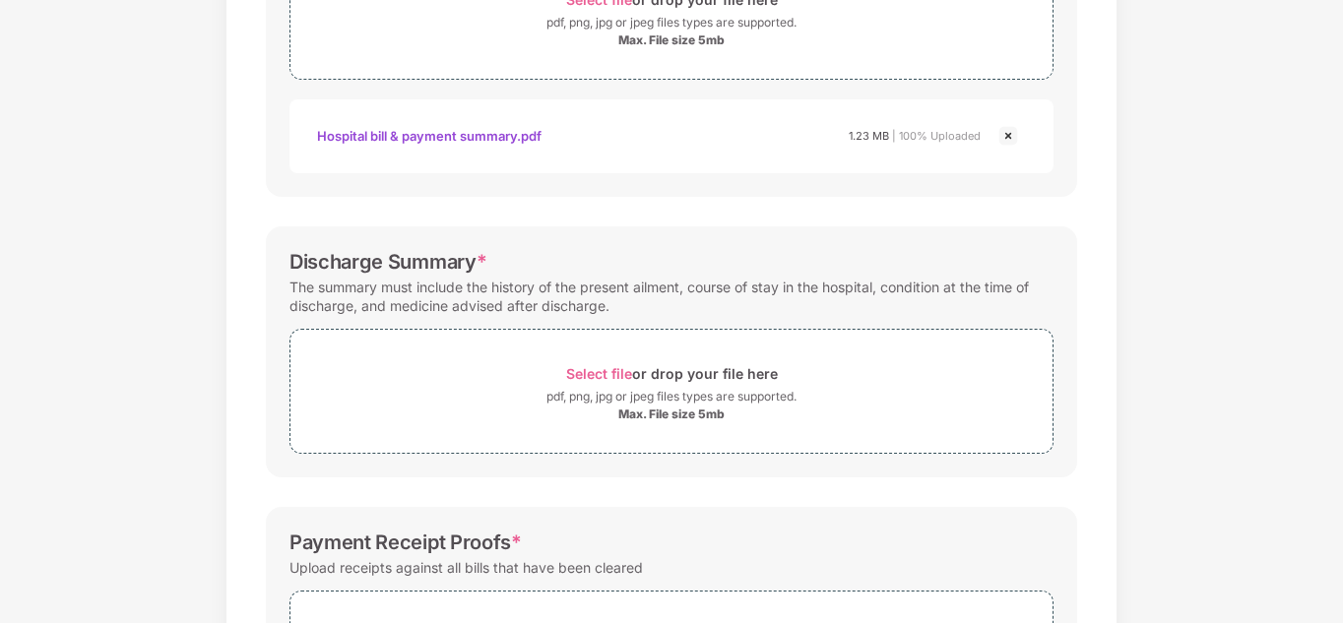
scroll to position [430, 0]
click at [622, 360] on span "Select file or drop your file here pdf, png, jpg or jpeg files types are suppor…" at bounding box center [671, 393] width 762 height 94
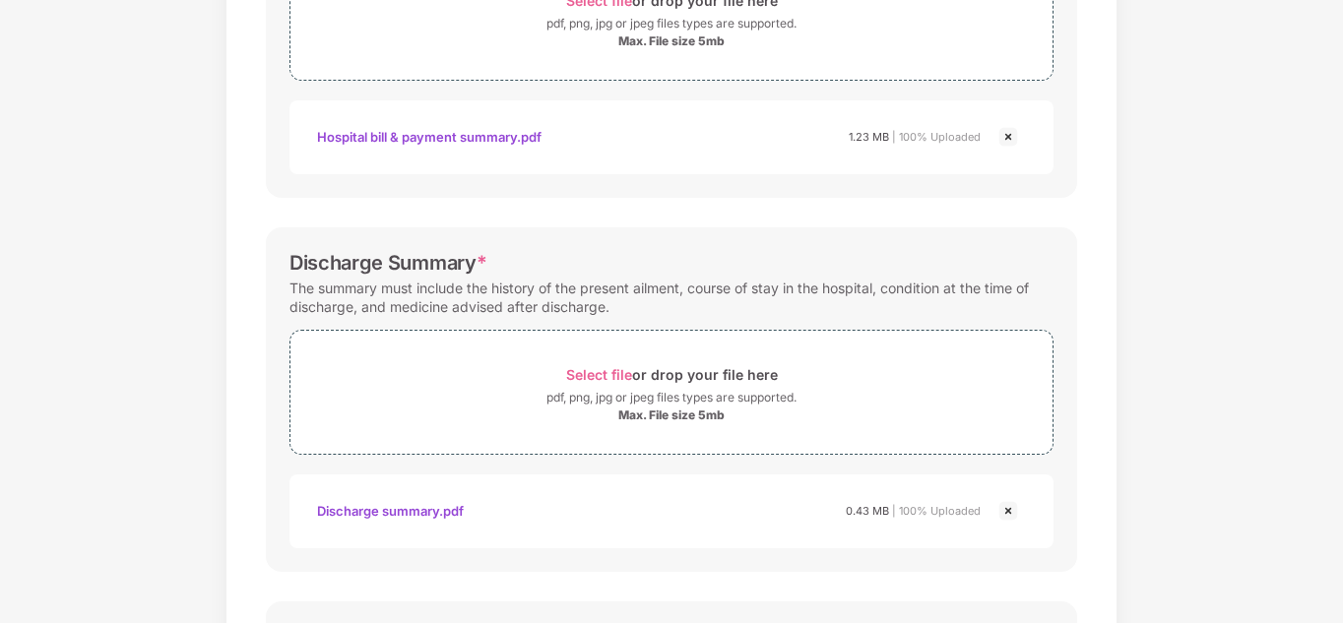
click at [1170, 316] on div "Documents List > Hospital bills and Payment receipt Hospital bills and Payment …" at bounding box center [671, 307] width 1343 height 1291
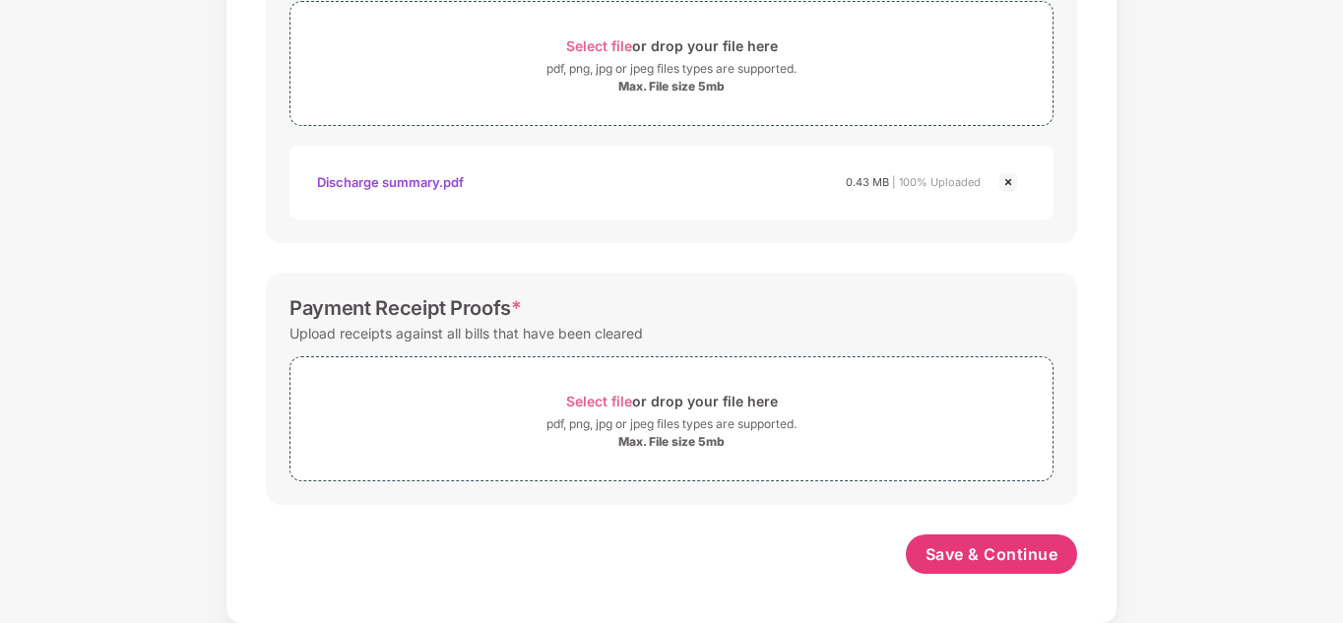
scroll to position [760, 0]
click at [664, 416] on div "pdf, png, jpg or jpeg files types are supported." at bounding box center [672, 424] width 250 height 20
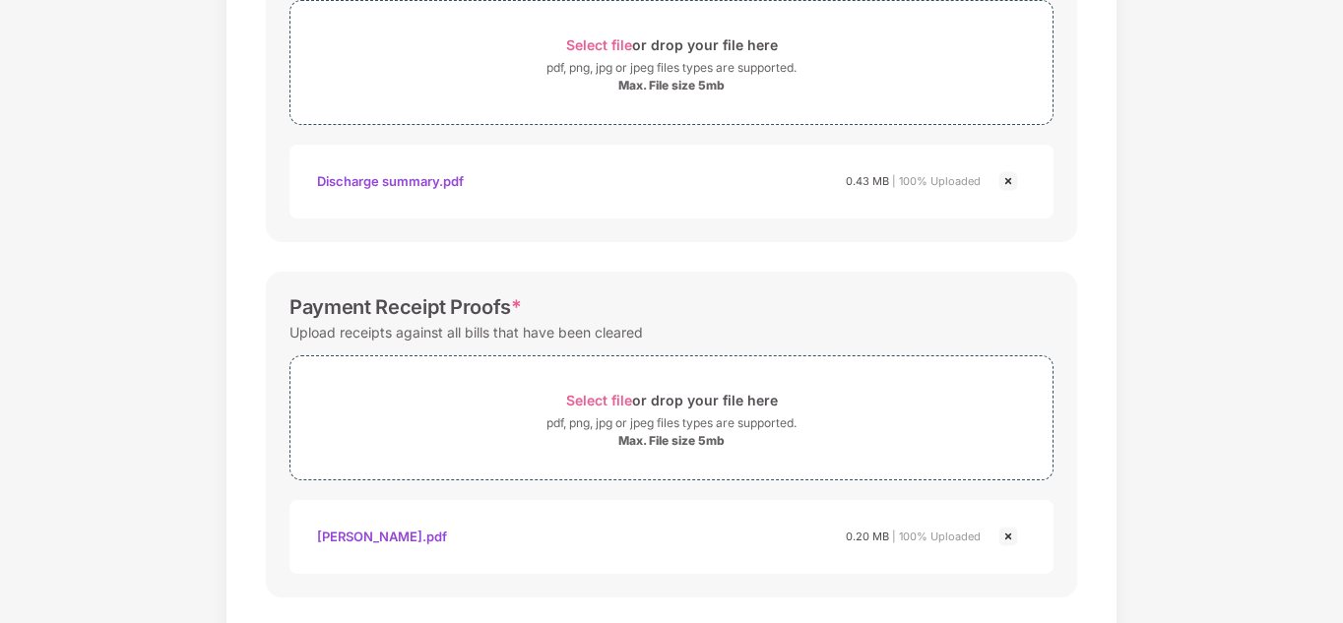
click at [1251, 285] on div "Documents List > Hospital bills and Payment receipt Hospital bills and Payment …" at bounding box center [671, 24] width 1343 height 1385
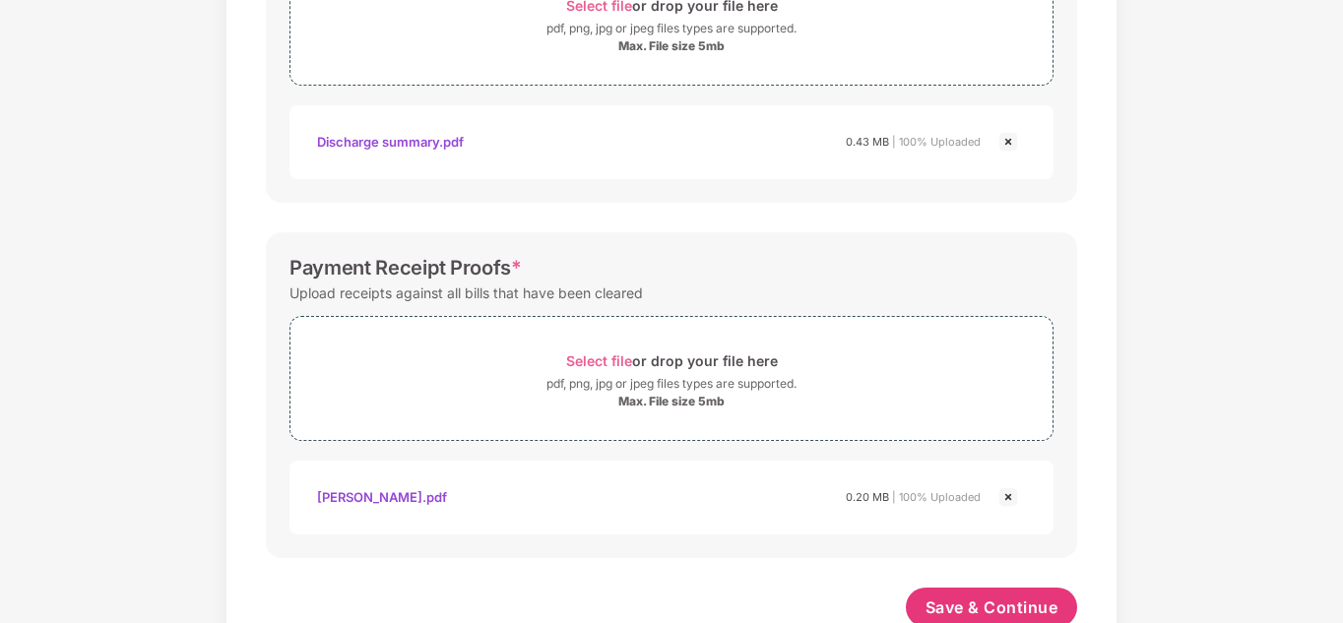
scroll to position [854, 0]
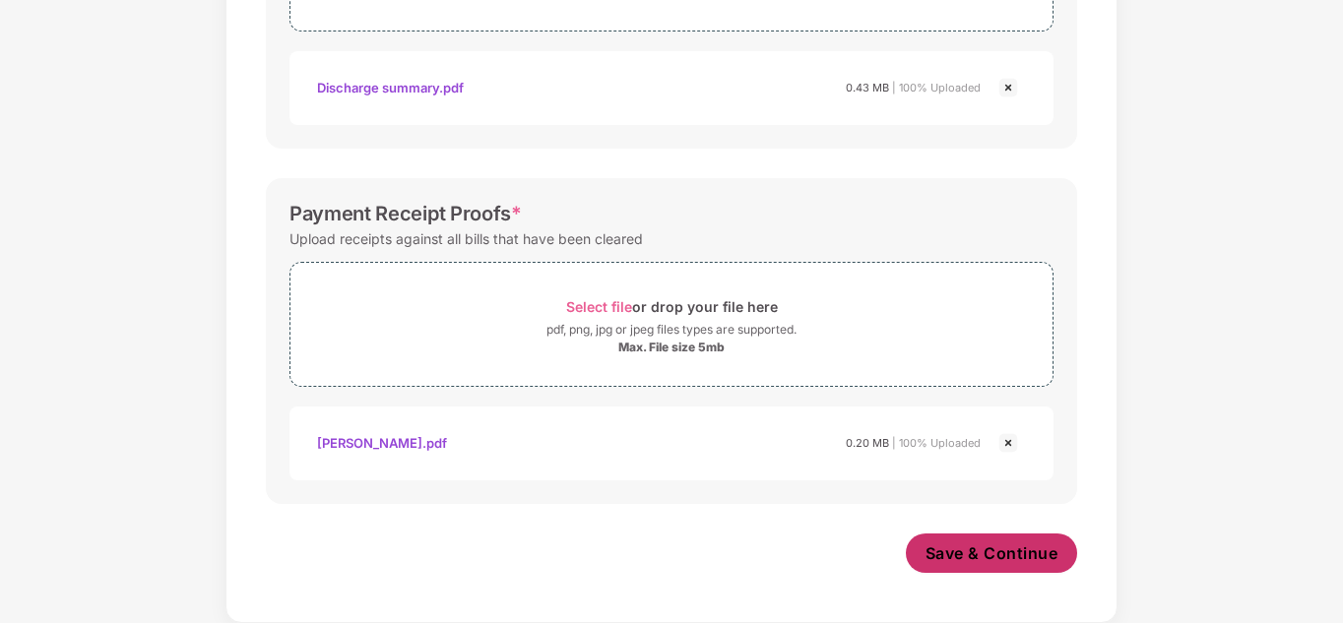
click at [1001, 542] on button "Save & Continue" at bounding box center [992, 553] width 172 height 39
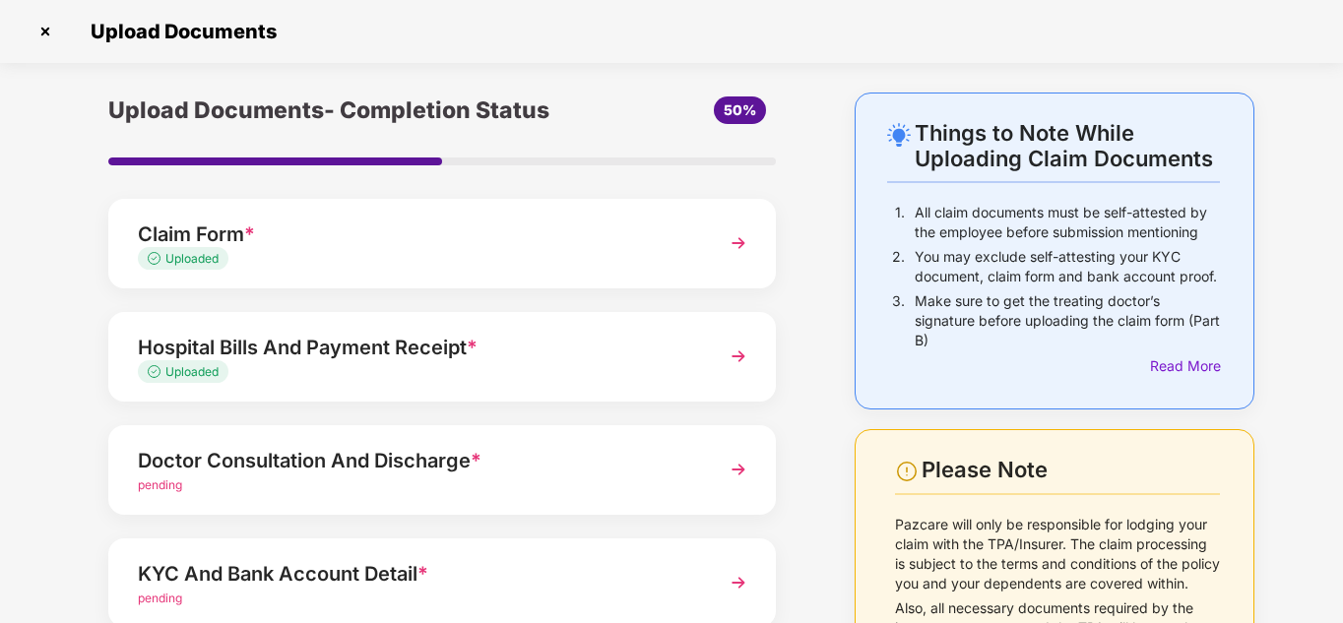
click at [801, 340] on div "Upload Documents- Completion Status 50% Claim Form * Uploaded Hospital Bills An…" at bounding box center [442, 482] width 766 height 778
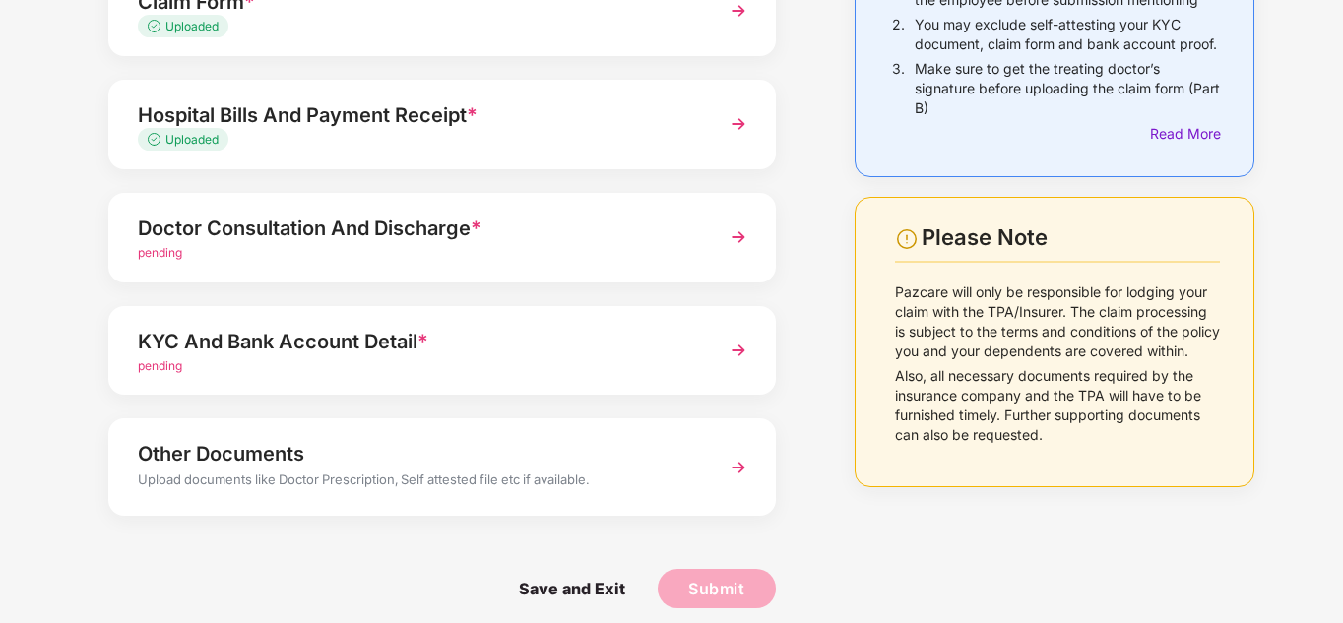
scroll to position [247, 0]
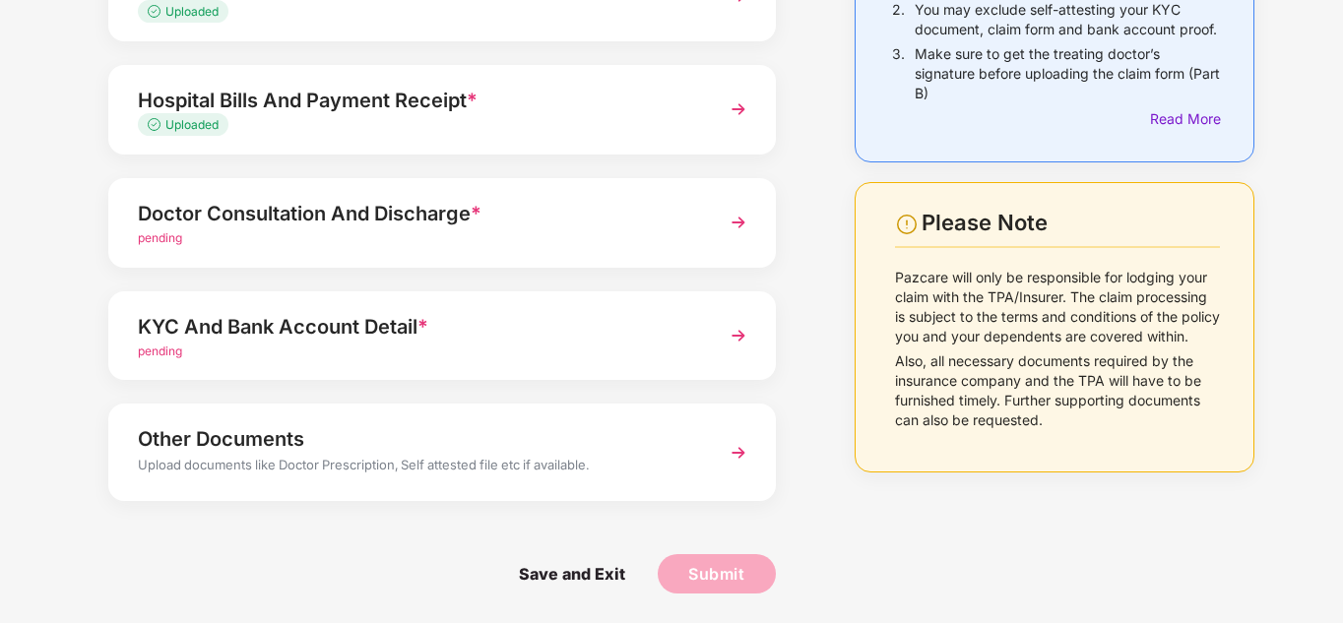
click at [714, 234] on div "Doctor Consultation And Discharge * pending" at bounding box center [442, 223] width 668 height 90
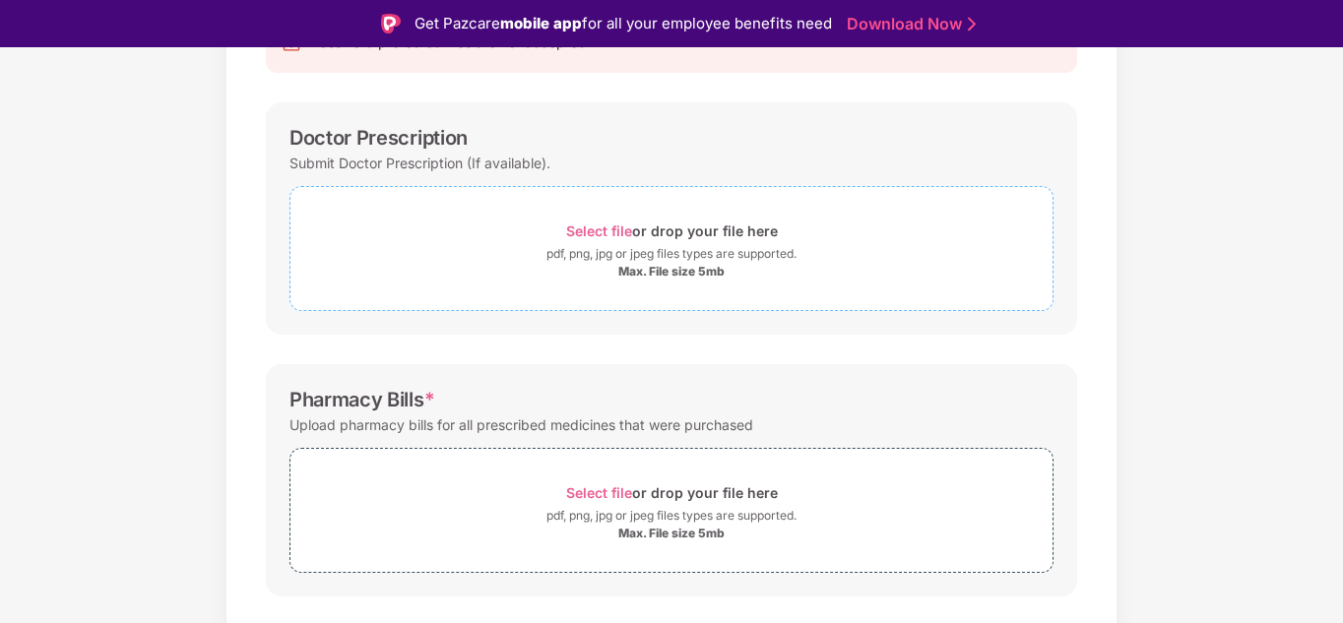
click at [659, 242] on div "Select file or drop your file here" at bounding box center [672, 231] width 212 height 27
click at [630, 246] on div "pdf, png, jpg or jpeg files types are supported." at bounding box center [672, 254] width 250 height 20
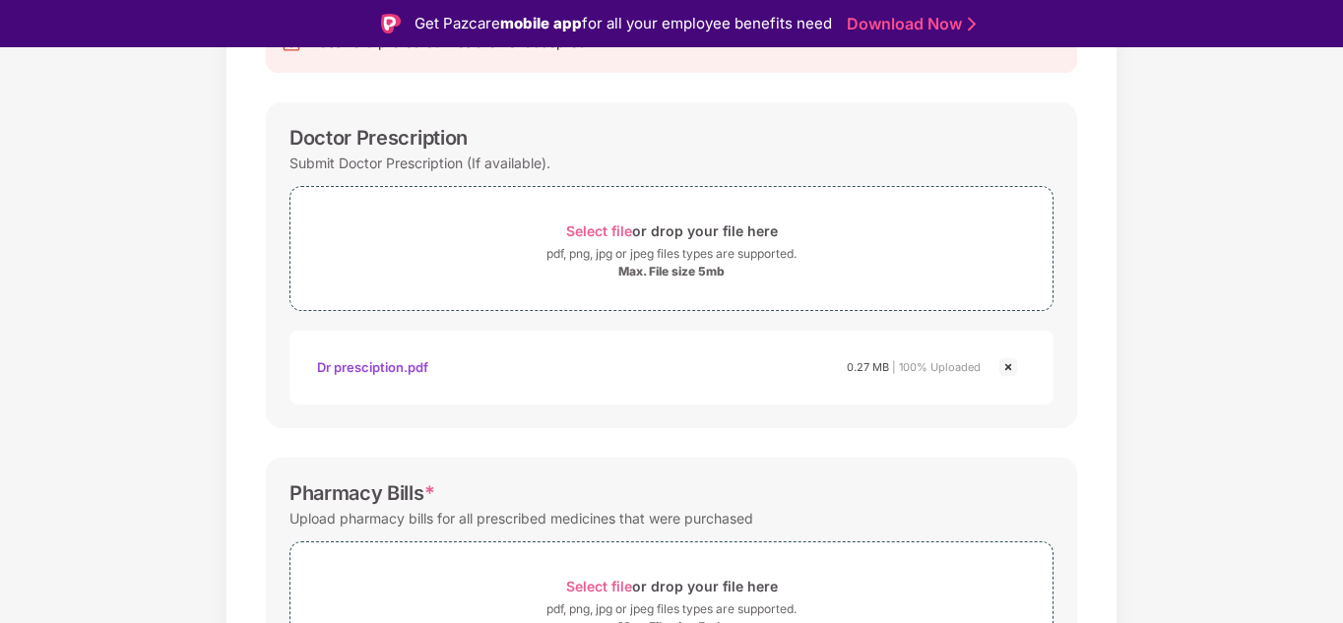
click at [1173, 249] on div "Documents List > Doctor consultation and discharge summary Doctor consultation …" at bounding box center [671, 491] width 1343 height 1197
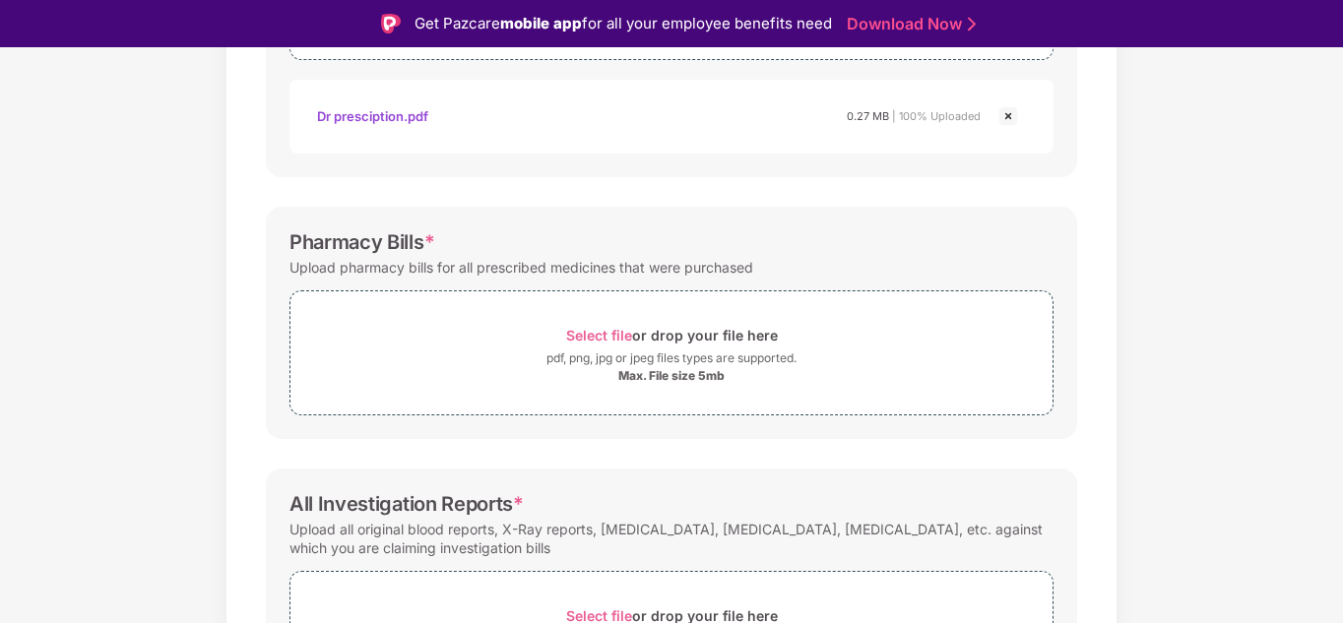
scroll to position [562, 0]
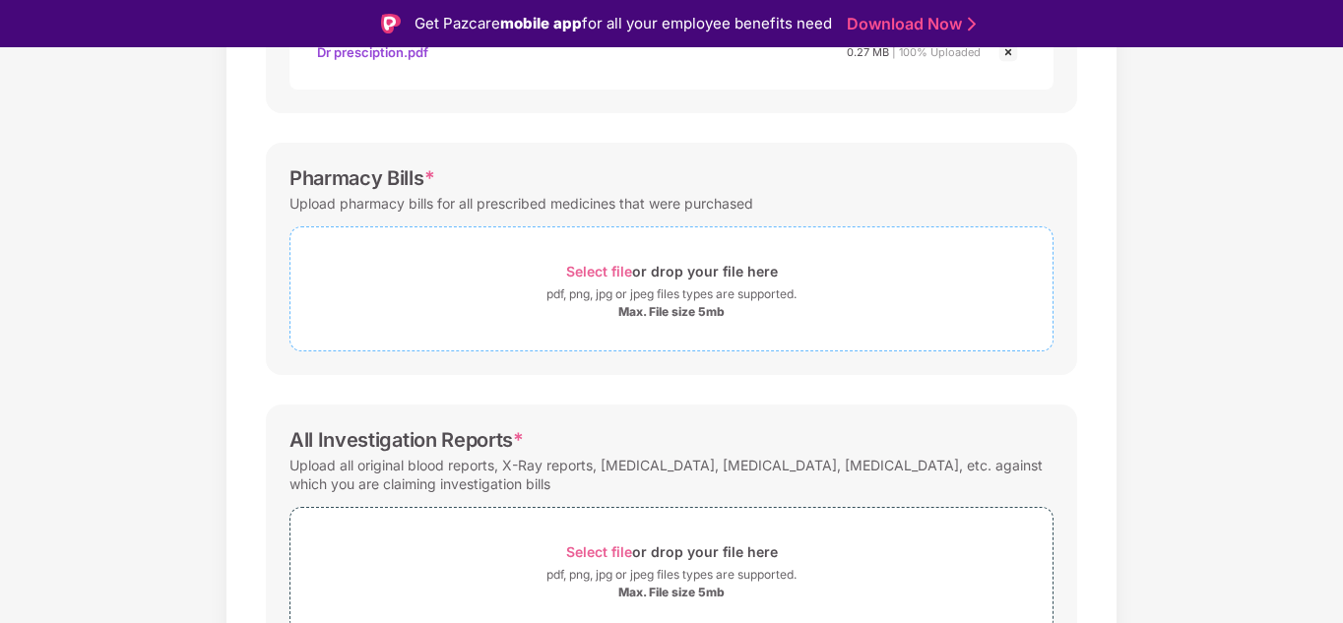
click at [694, 303] on div "pdf, png, jpg or jpeg files types are supported." at bounding box center [672, 295] width 250 height 20
click at [636, 295] on div "pdf, png, jpg or jpeg files types are supported." at bounding box center [672, 295] width 250 height 20
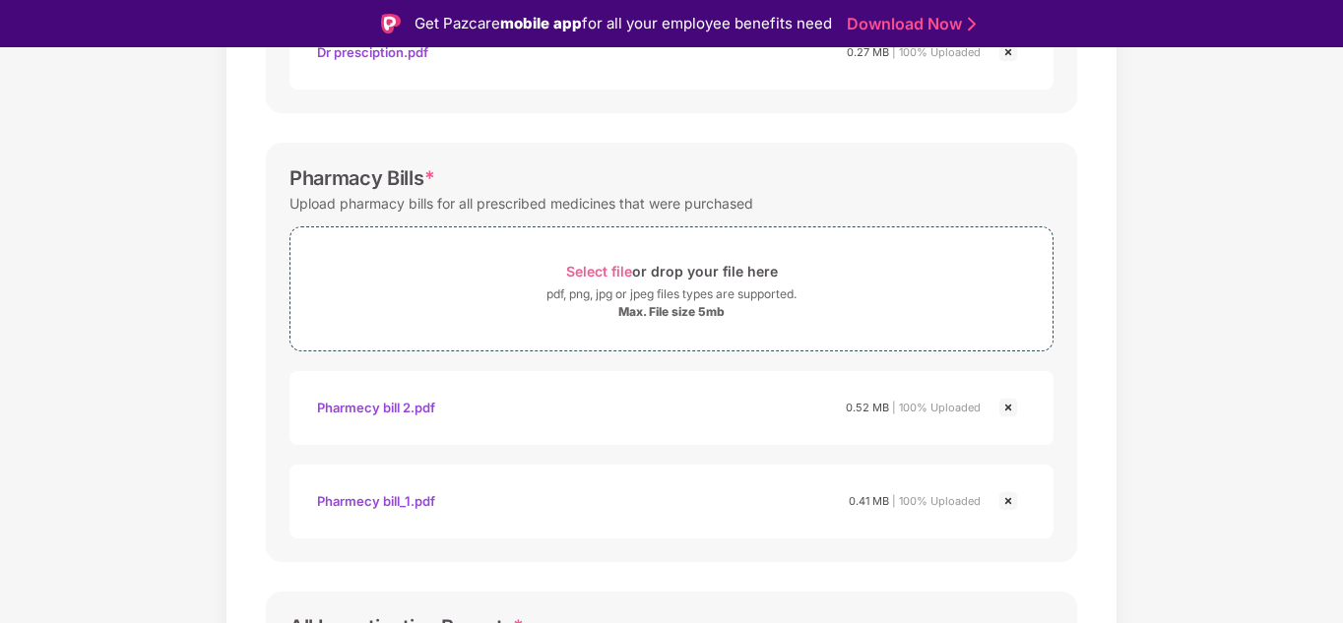
click at [1245, 330] on div "Documents List > Doctor consultation and discharge summary Doctor consultation …" at bounding box center [671, 270] width 1343 height 1385
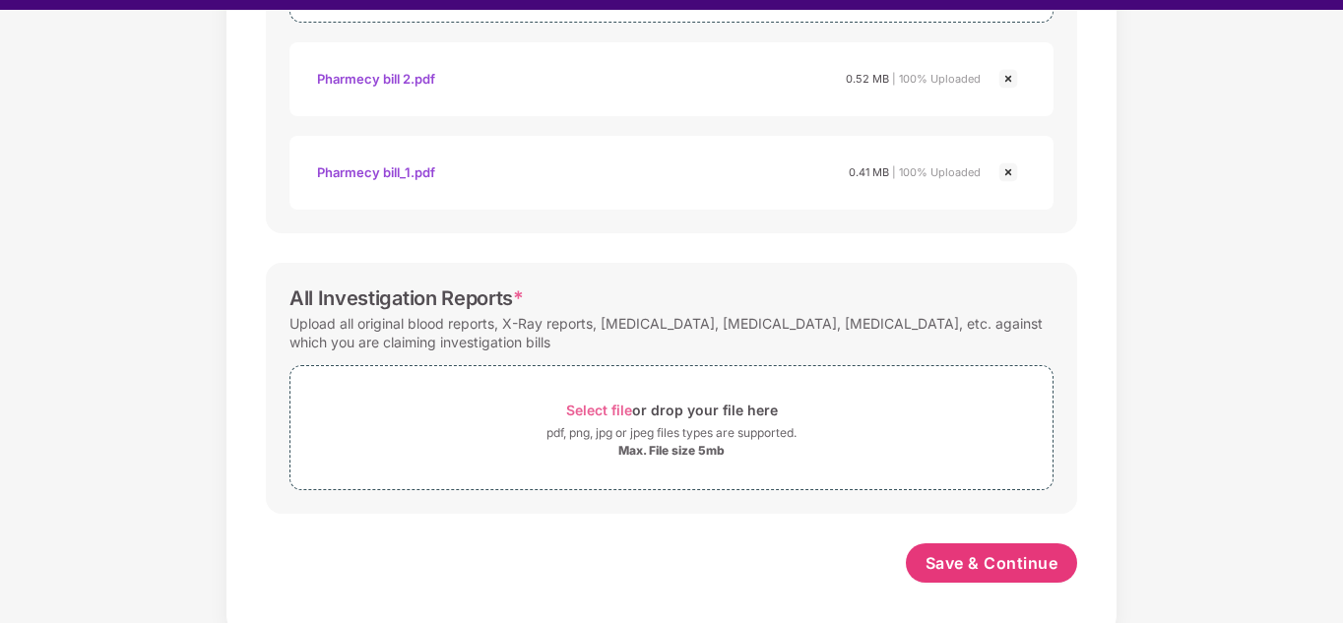
scroll to position [47, 0]
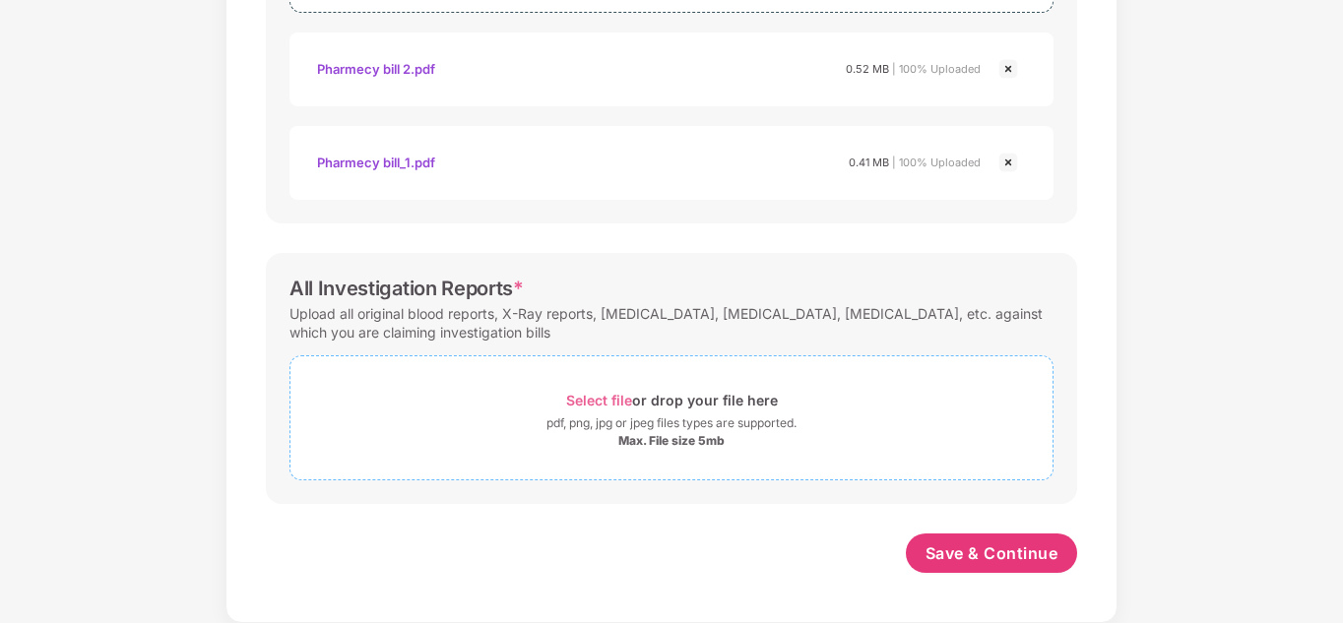
click at [652, 440] on div "Max. File size 5mb" at bounding box center [671, 441] width 106 height 16
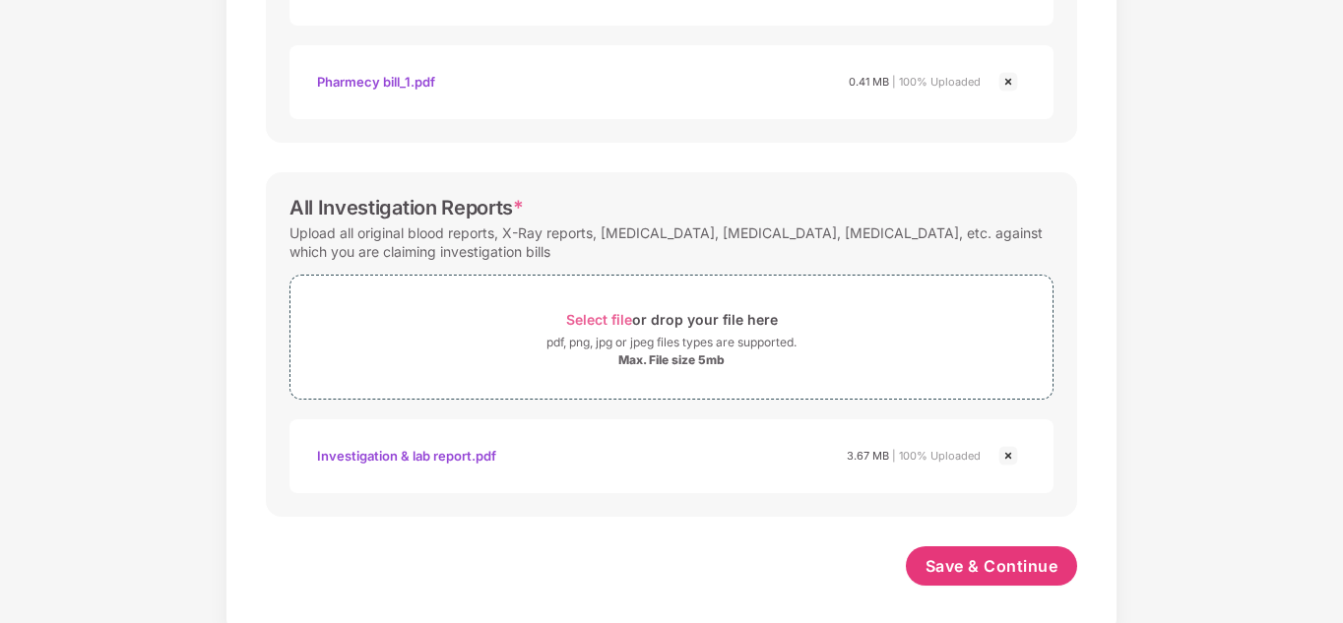
scroll to position [947, 0]
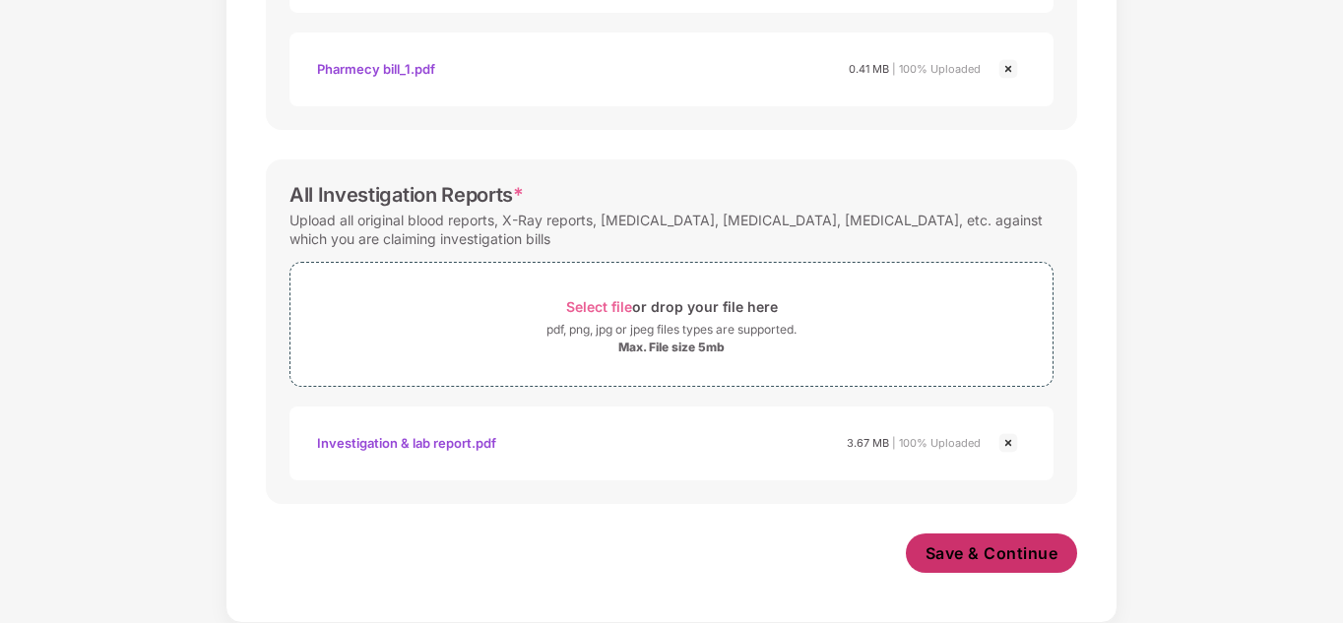
click at [987, 566] on button "Save & Continue" at bounding box center [992, 553] width 172 height 39
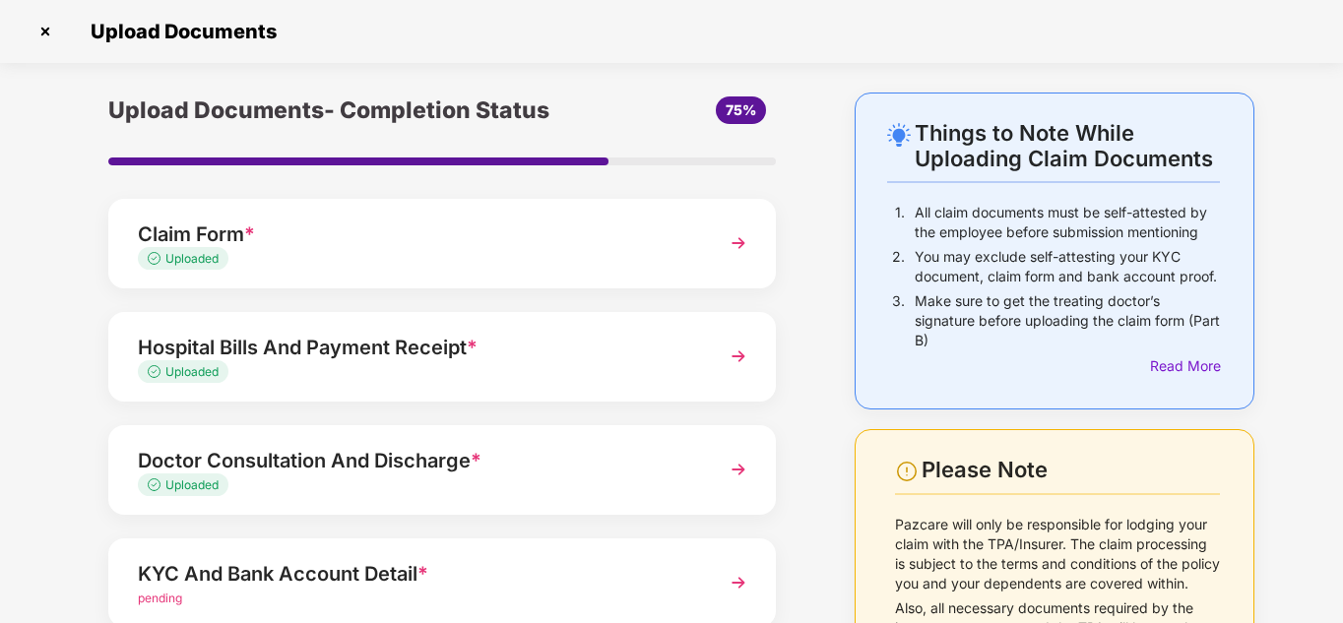
click at [790, 350] on div "Upload Documents- Completion Status 75% Claim Form * Uploaded Hospital Bills An…" at bounding box center [442, 482] width 707 height 778
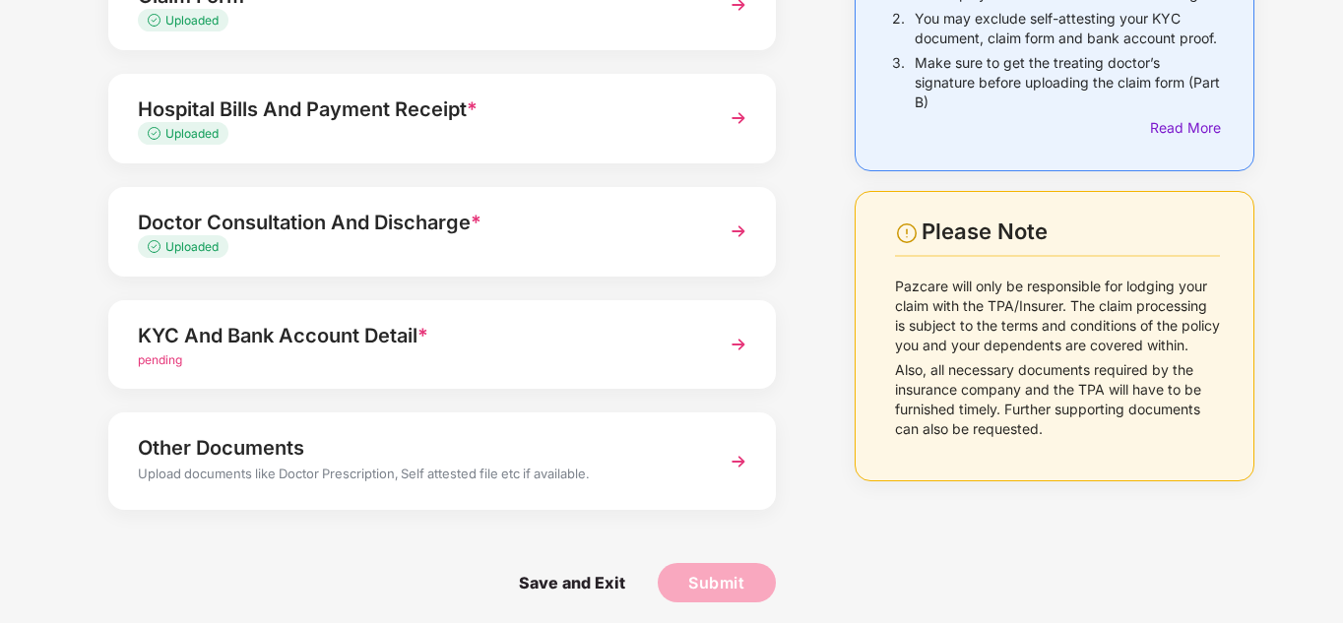
scroll to position [247, 0]
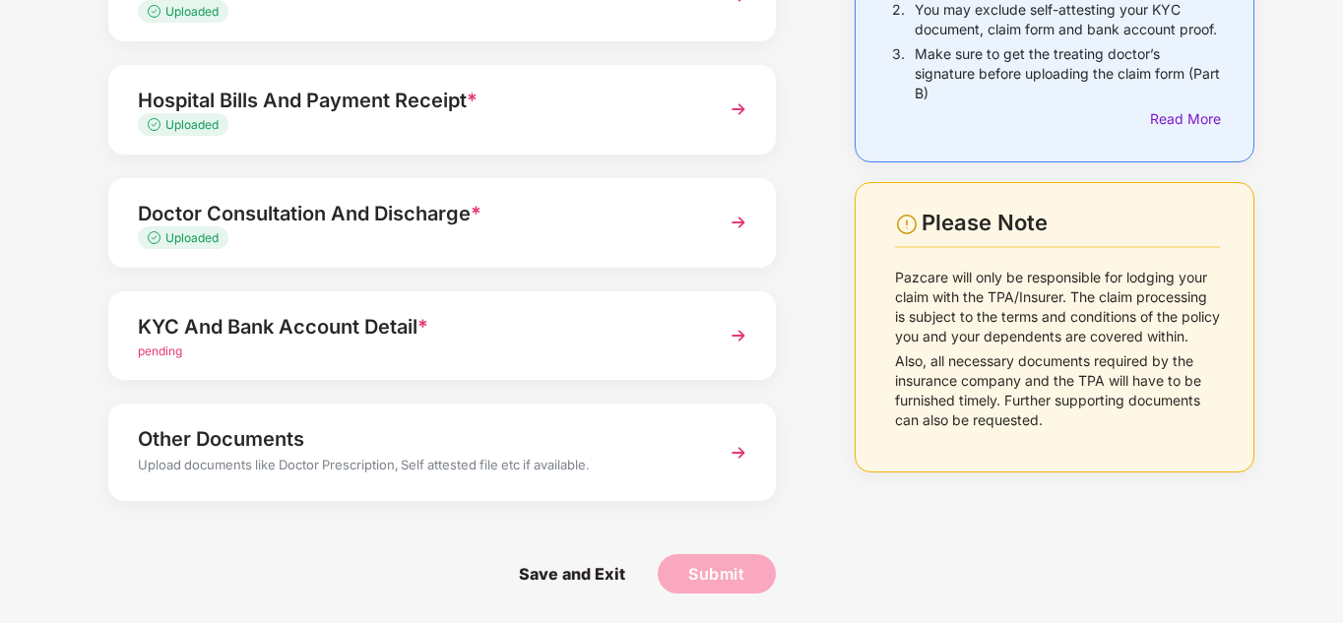
click at [722, 329] on img at bounding box center [738, 335] width 35 height 35
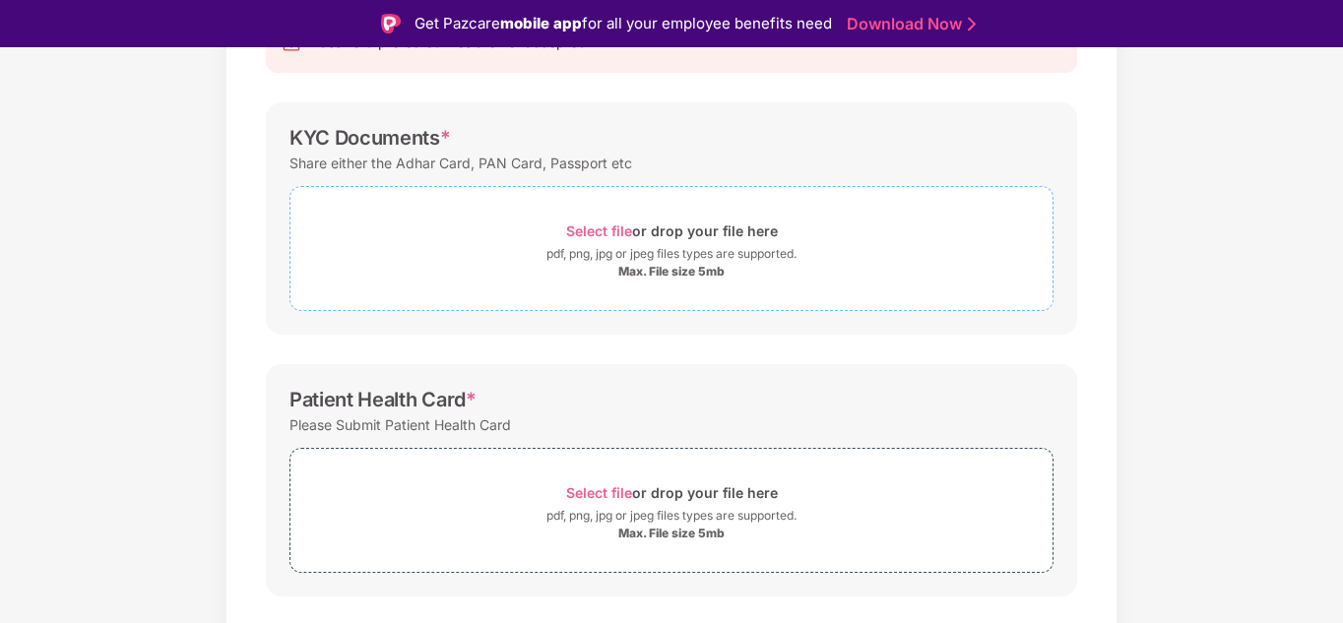
click at [638, 235] on div "Select file or drop your file here" at bounding box center [672, 231] width 212 height 27
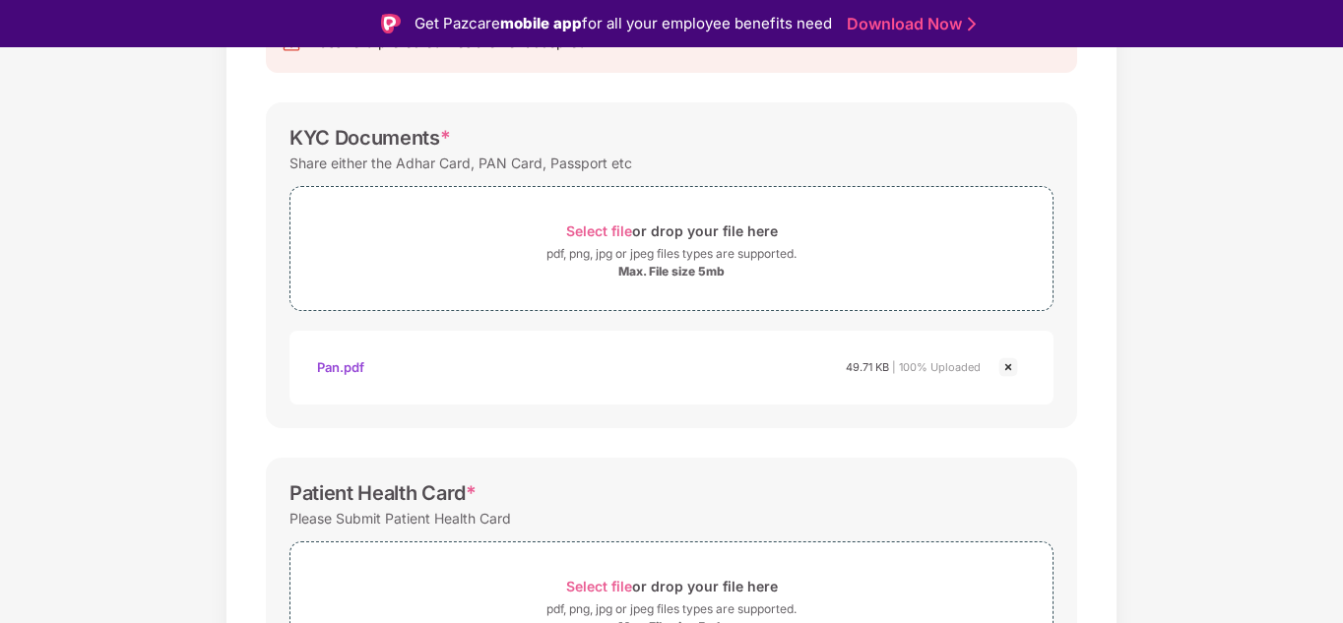
click at [1210, 428] on div "Documents List > KYC and Bank Account Detail KYC and Bank Account Detail Passwo…" at bounding box center [671, 482] width 1343 height 1179
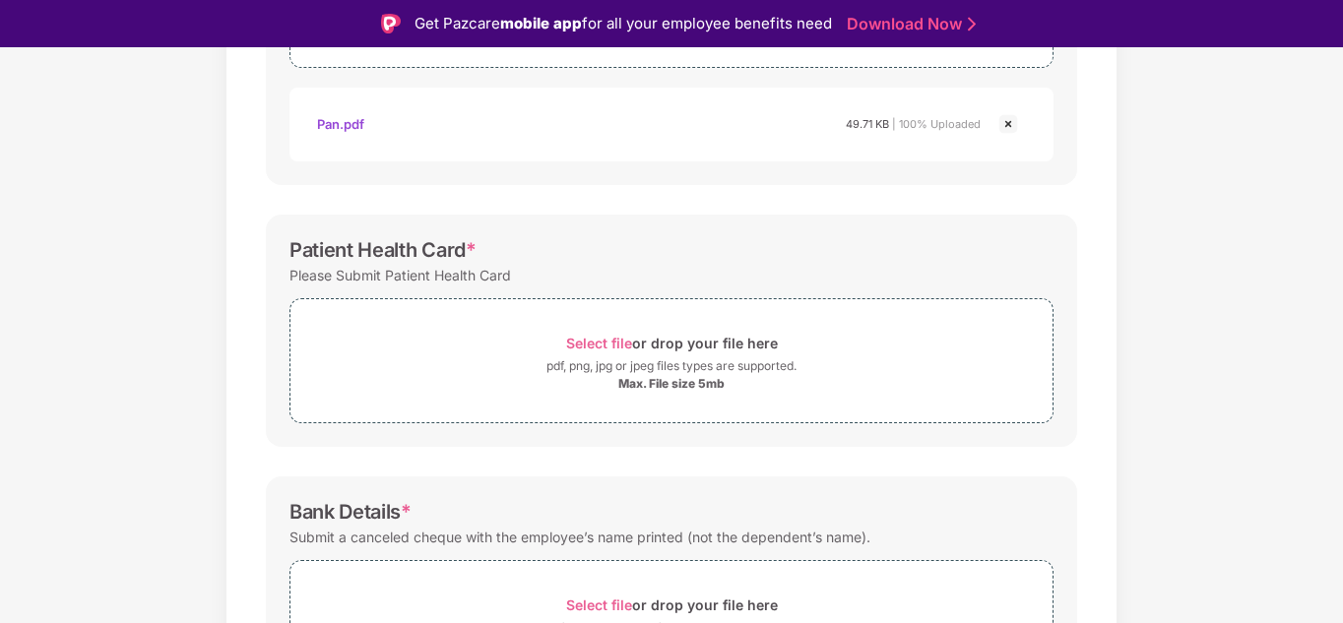
scroll to position [602, 0]
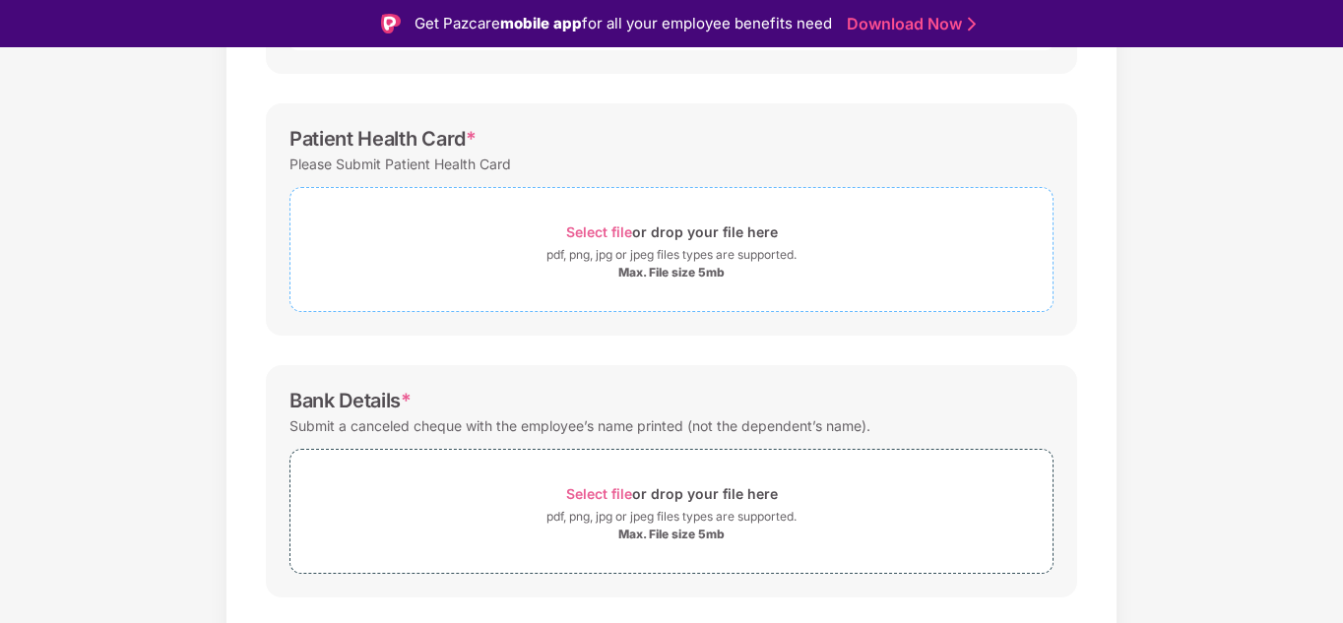
click at [639, 228] on div "Select file or drop your file here" at bounding box center [672, 232] width 212 height 27
click at [631, 269] on div "Max. File size 5mb" at bounding box center [671, 273] width 106 height 16
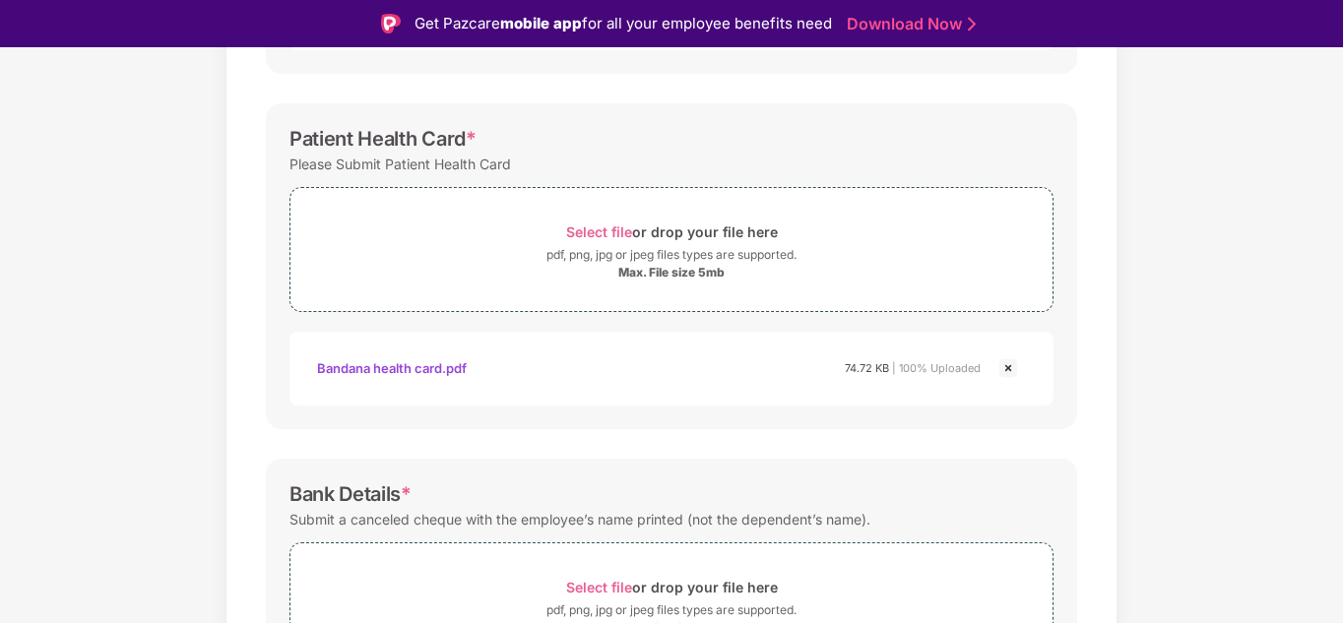
scroll to position [741, 0]
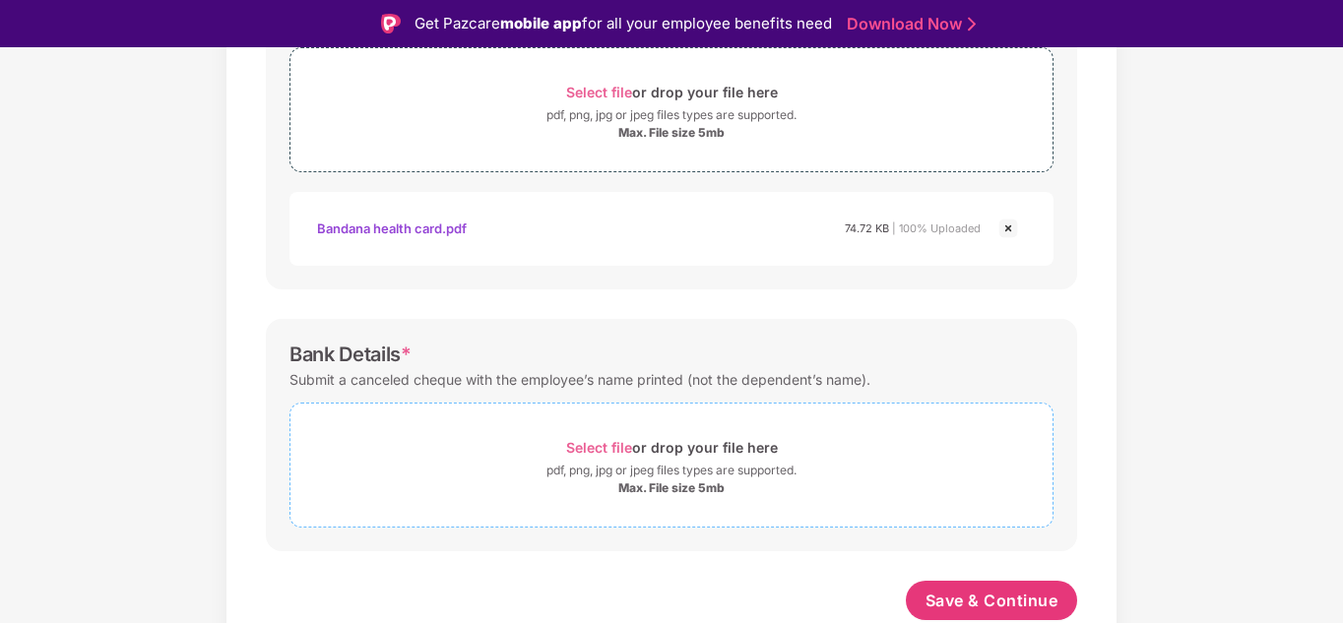
click at [697, 457] on div "Select file or drop your file here" at bounding box center [672, 447] width 212 height 27
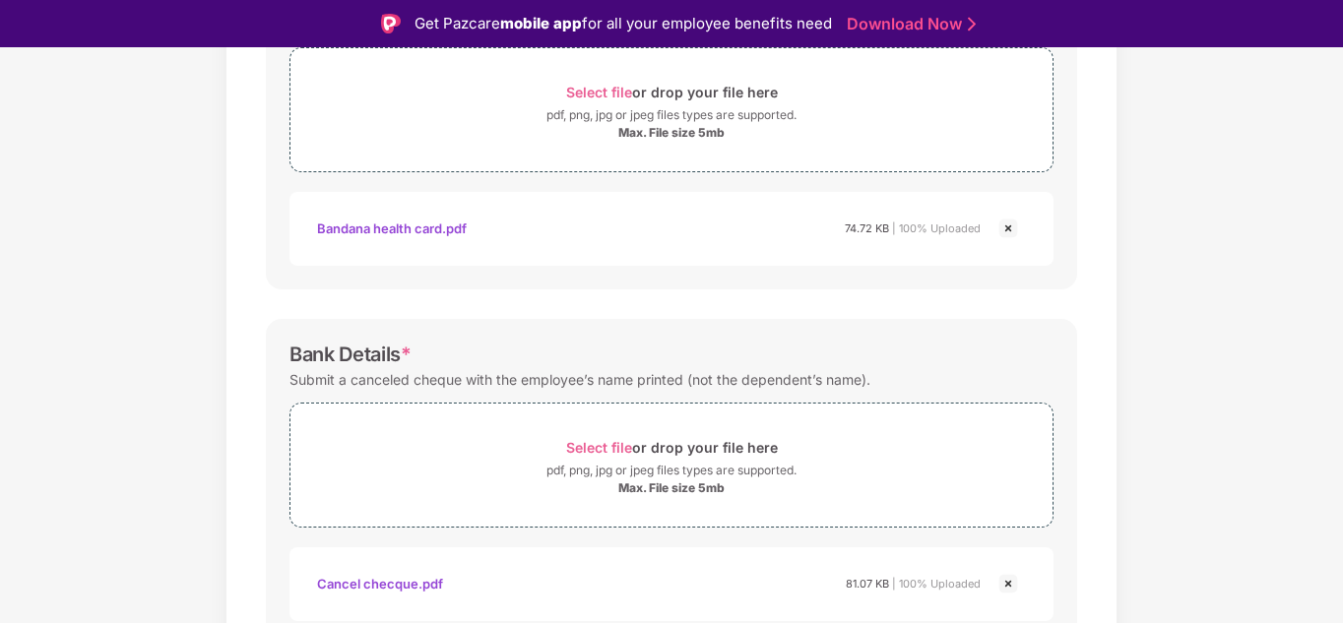
click at [1177, 226] on div "Documents List > KYC and Bank Account Detail KYC and Bank Account Detail Passwo…" at bounding box center [671, 81] width 1343 height 1366
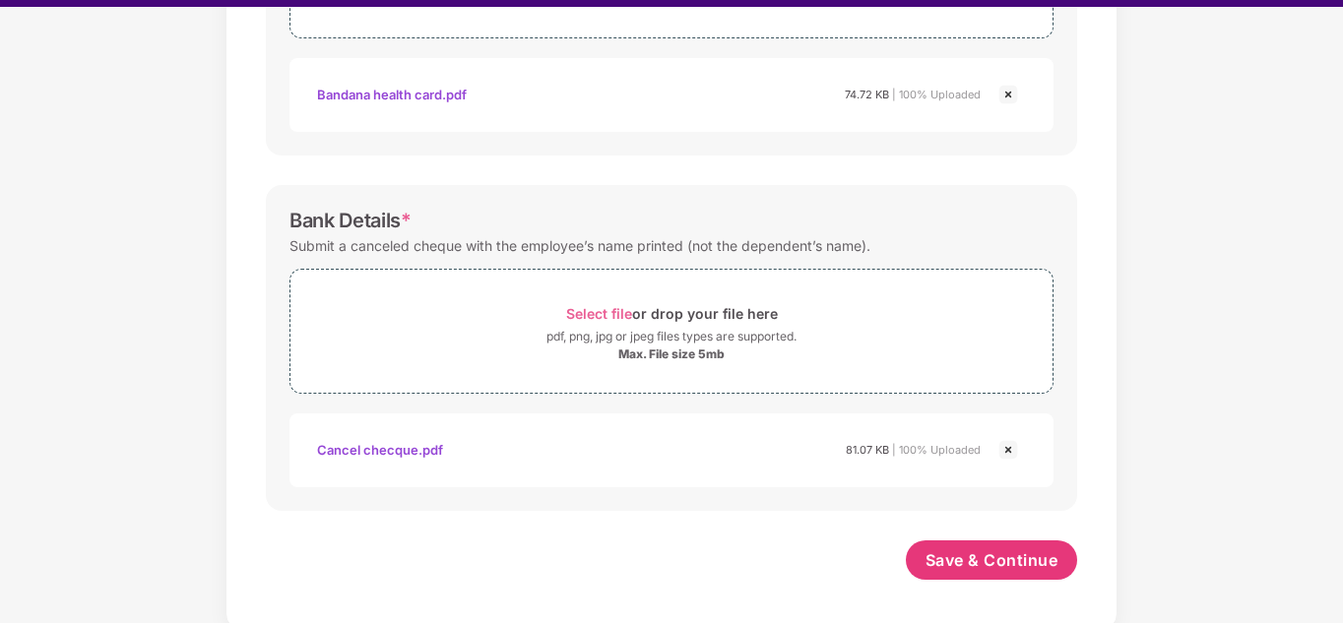
scroll to position [47, 0]
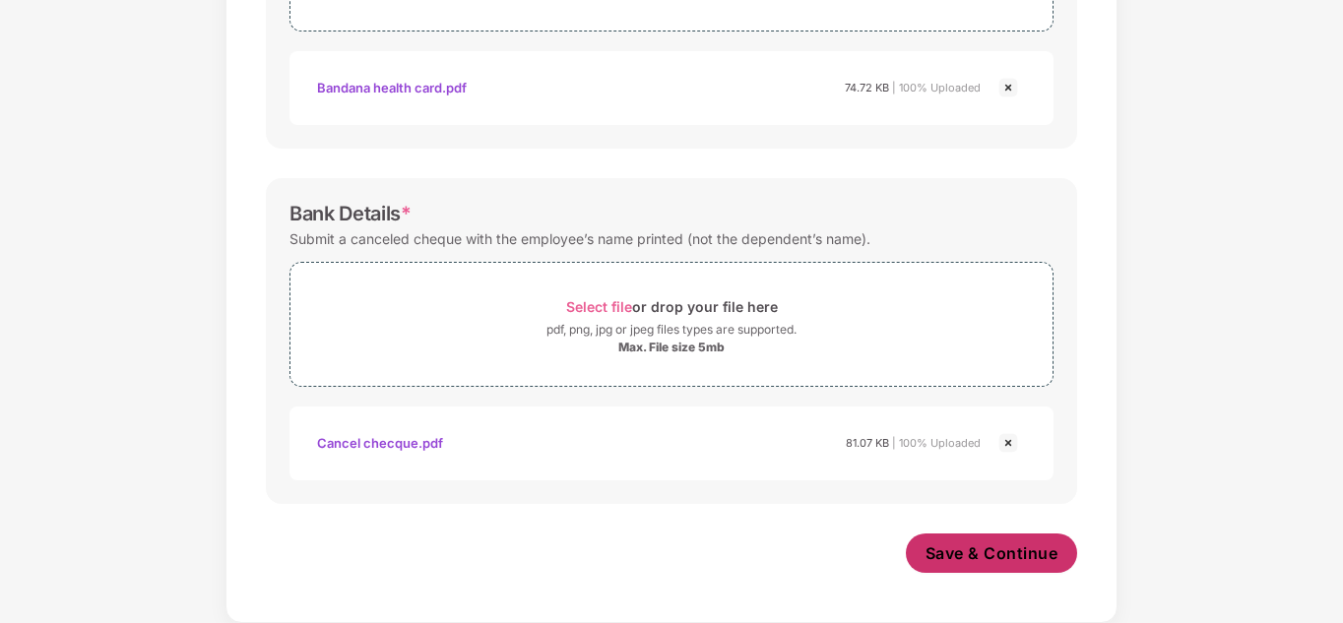
click at [980, 557] on span "Save & Continue" at bounding box center [992, 554] width 133 height 22
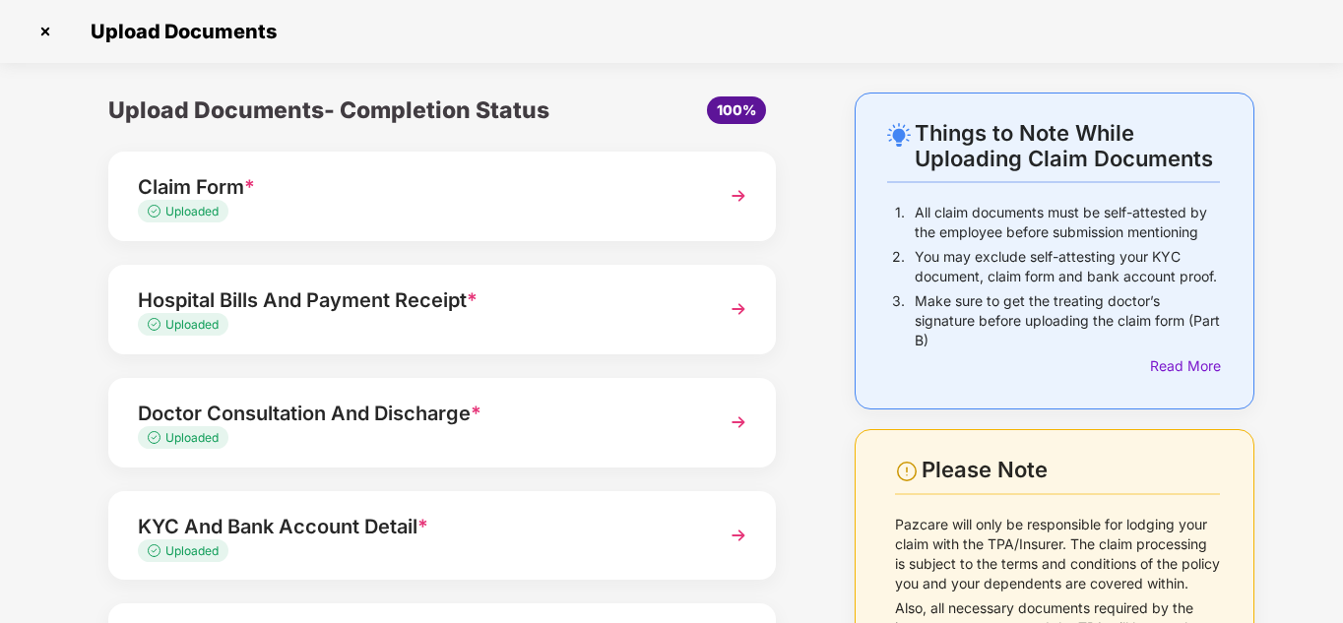
click at [825, 313] on div "Things to Note While Uploading Claim Documents 1. All claim documents must be s…" at bounding box center [1055, 458] width 460 height 731
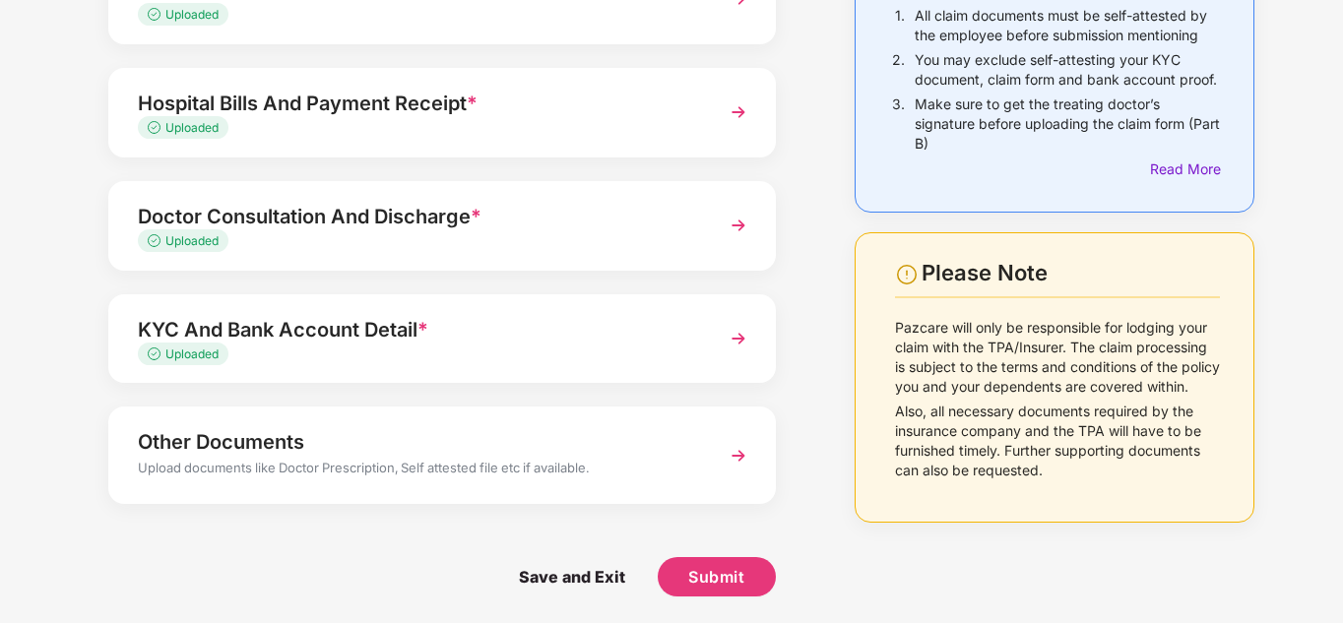
scroll to position [200, 0]
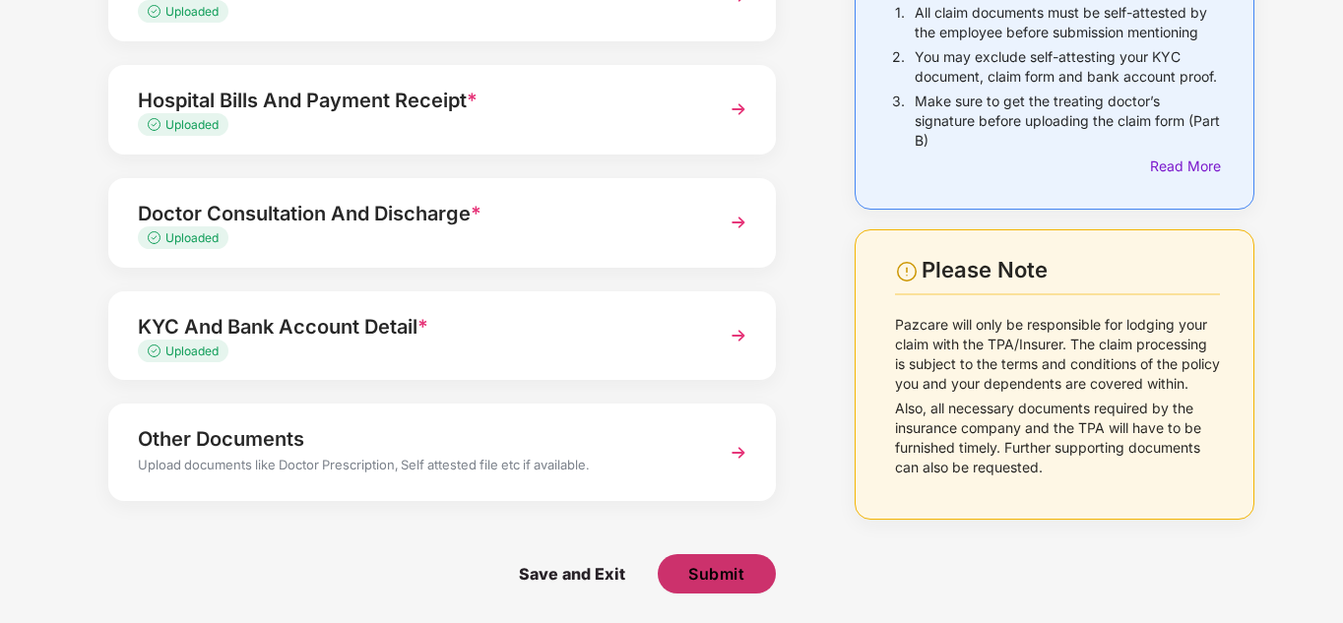
click at [731, 568] on span "Submit" at bounding box center [716, 574] width 56 height 22
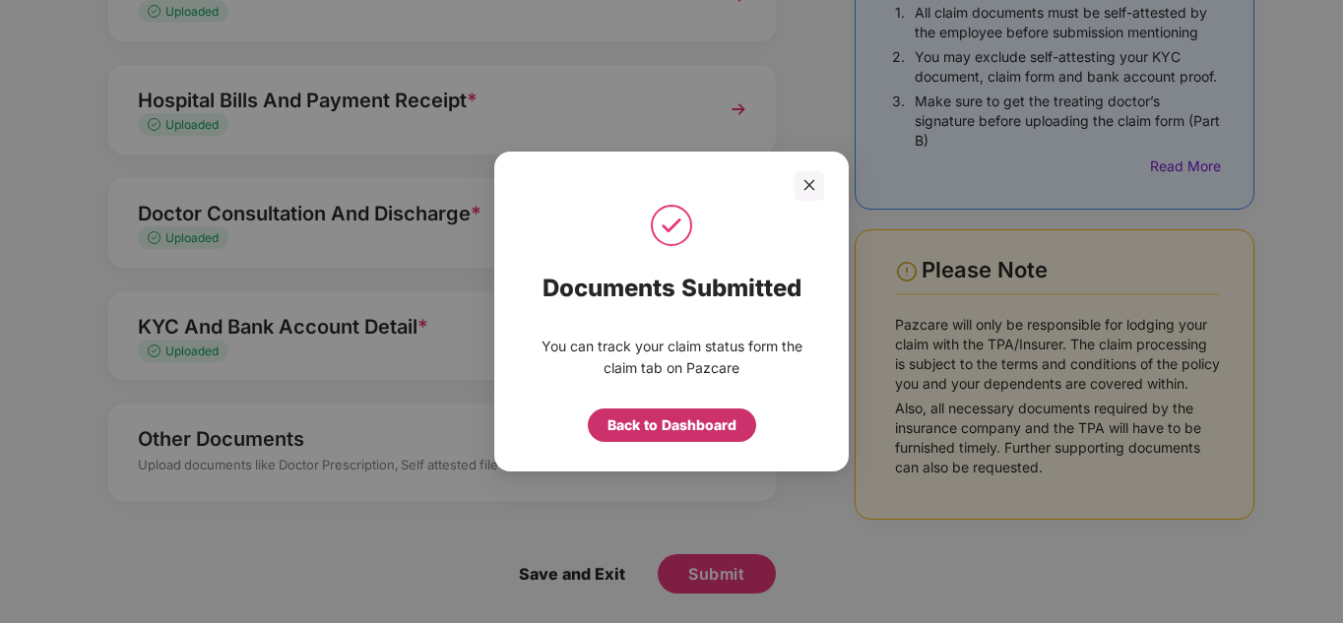
click at [689, 430] on div "Back to Dashboard" at bounding box center [672, 426] width 129 height 22
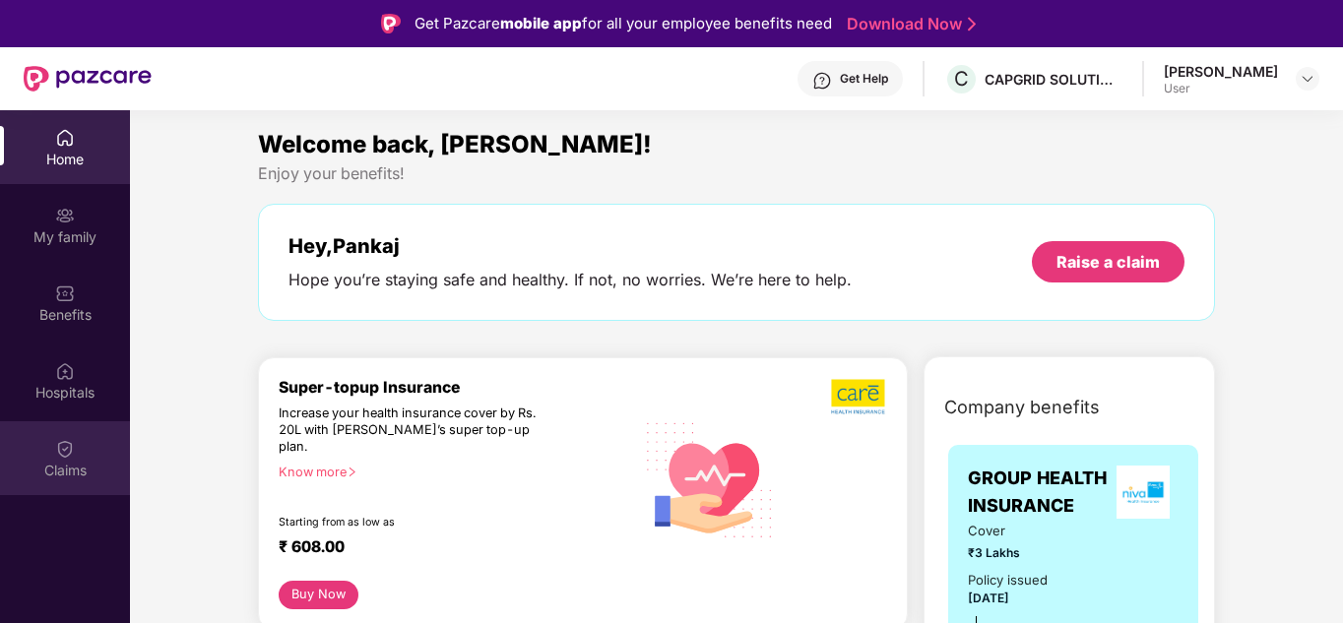
click at [80, 446] on div "Claims" at bounding box center [65, 458] width 130 height 74
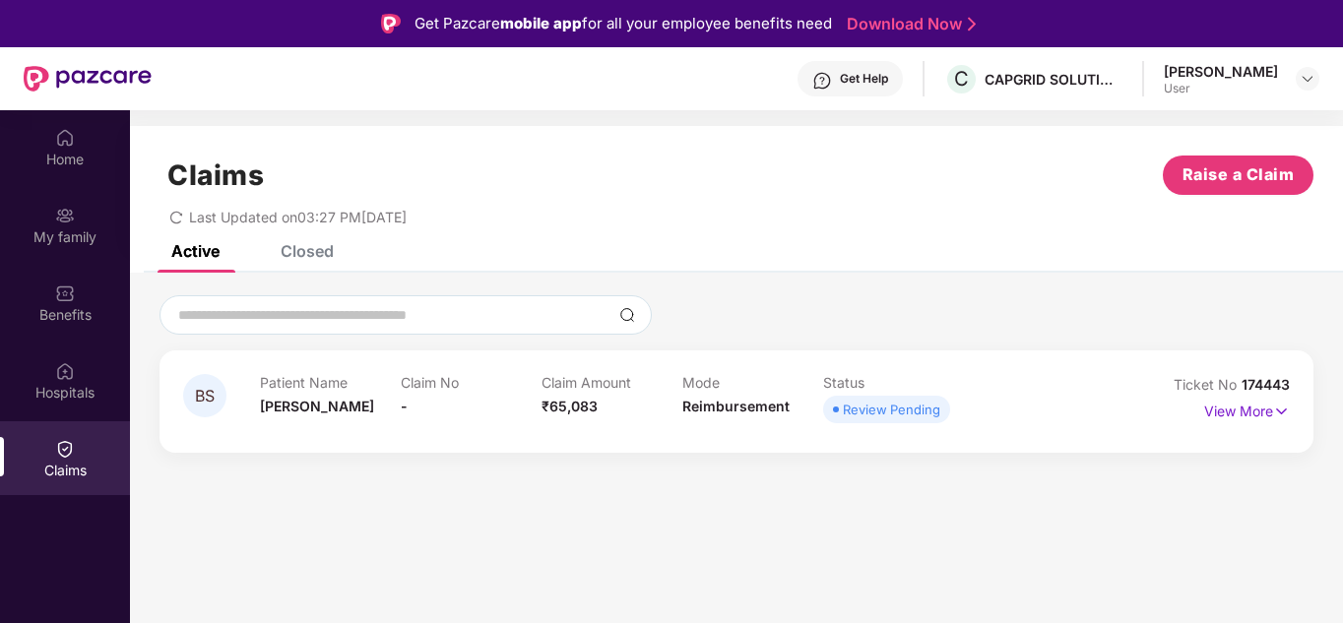
click at [714, 517] on section "Claims Raise a Claim Last Updated on 03:27 PM[DATE] Active Closed BS Patient Na…" at bounding box center [736, 421] width 1213 height 623
click at [1267, 412] on p "View More" at bounding box center [1247, 409] width 86 height 27
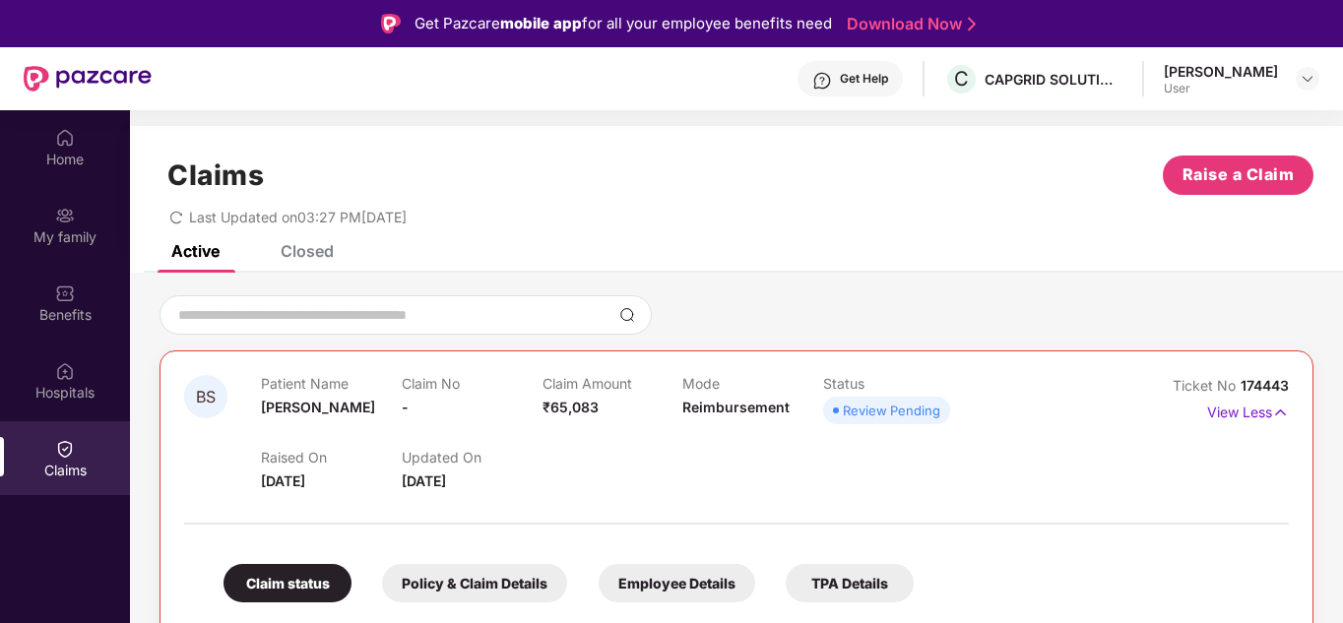
click at [1310, 298] on div at bounding box center [737, 314] width 1154 height 39
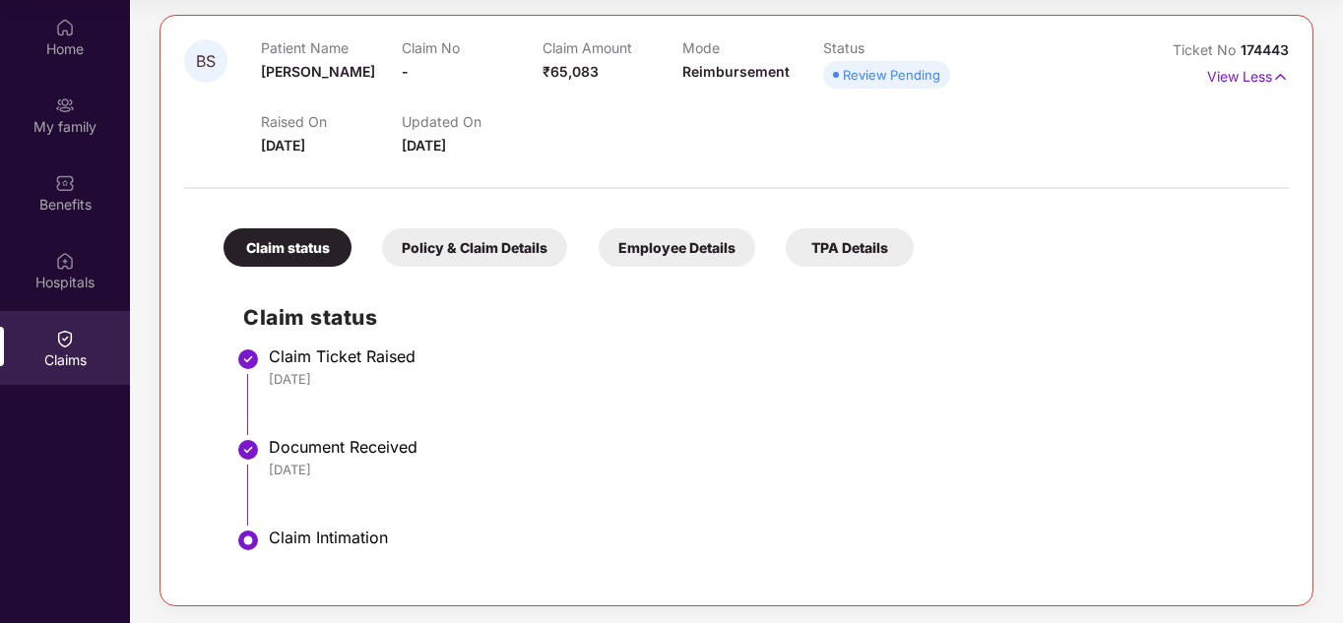
scroll to position [228, 0]
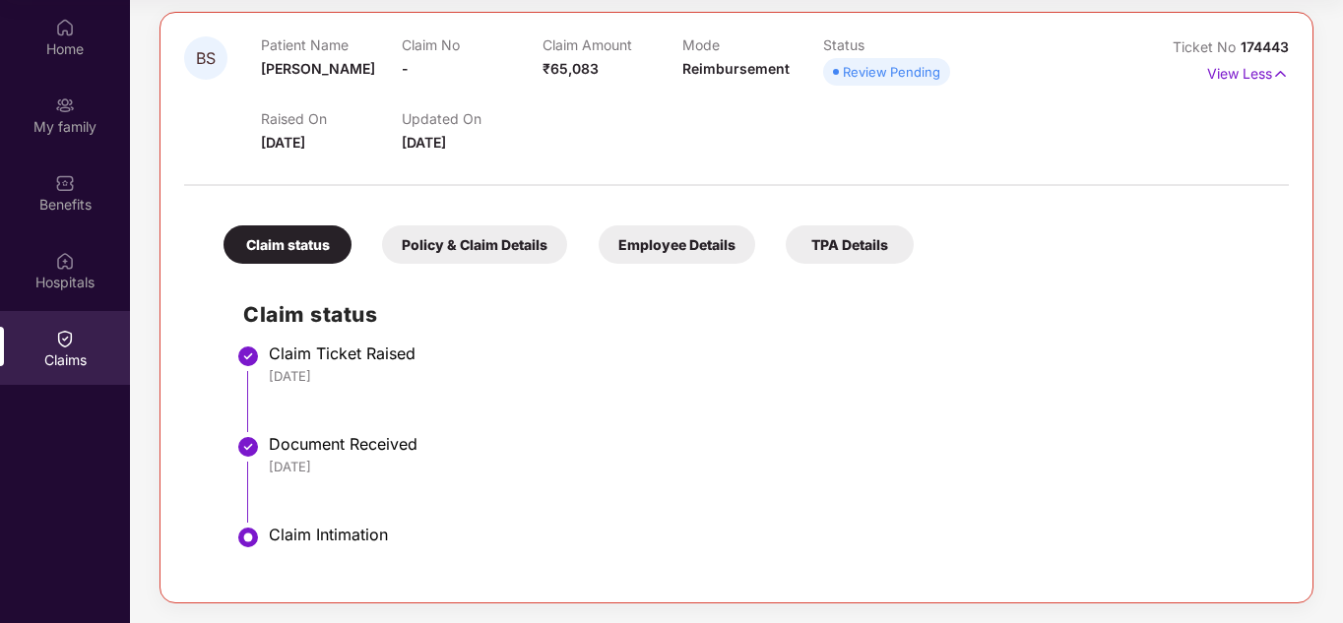
click at [1320, 131] on div "BS Patient Name [PERSON_NAME] Claim No - Claim Amount ₹65,083 Mode Reimbursemen…" at bounding box center [736, 280] width 1213 height 647
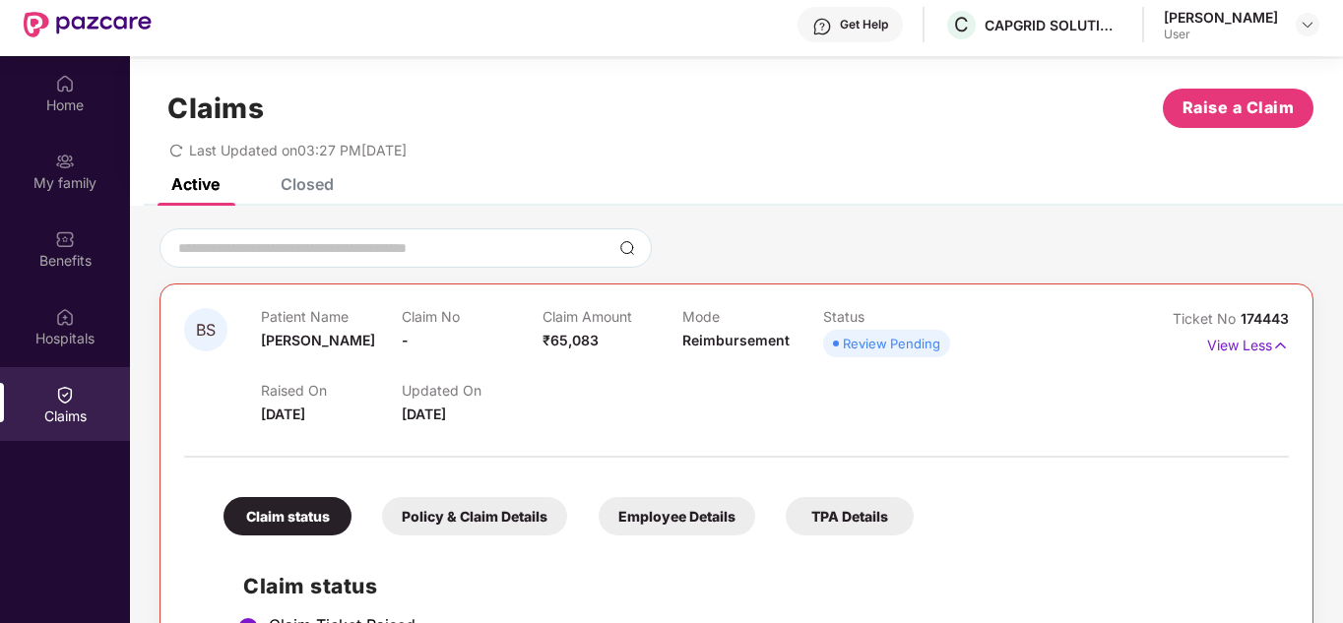
scroll to position [0, 0]
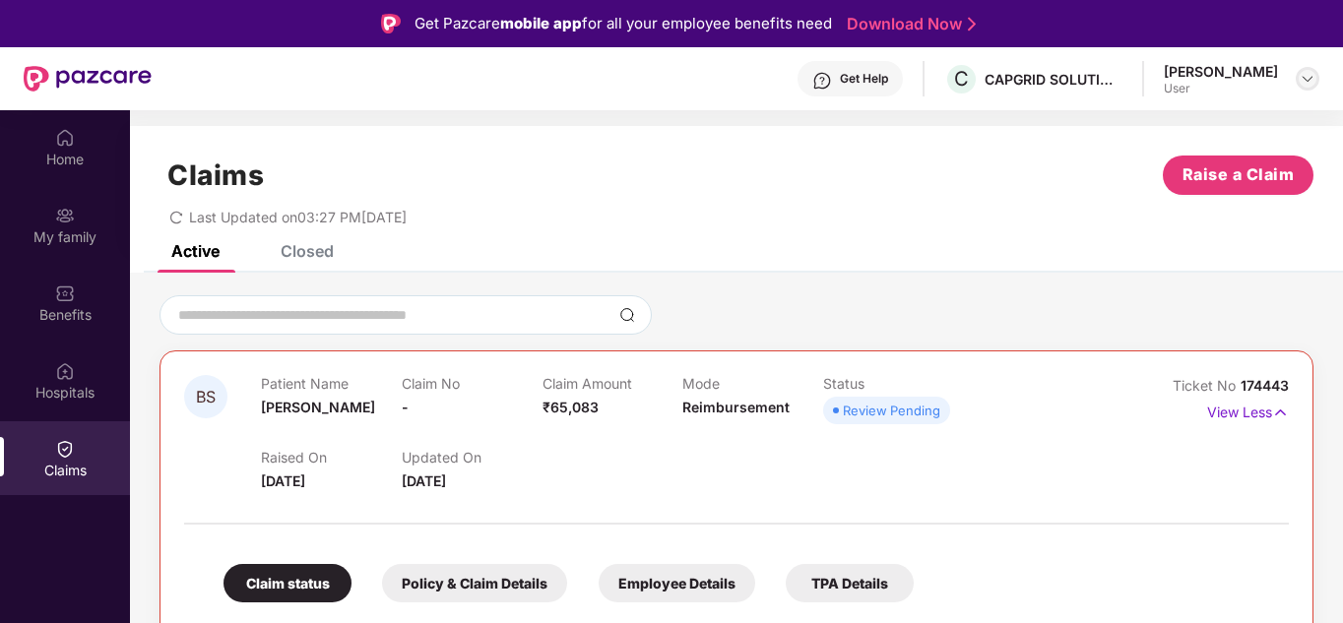
click at [1302, 86] on img at bounding box center [1308, 79] width 16 height 16
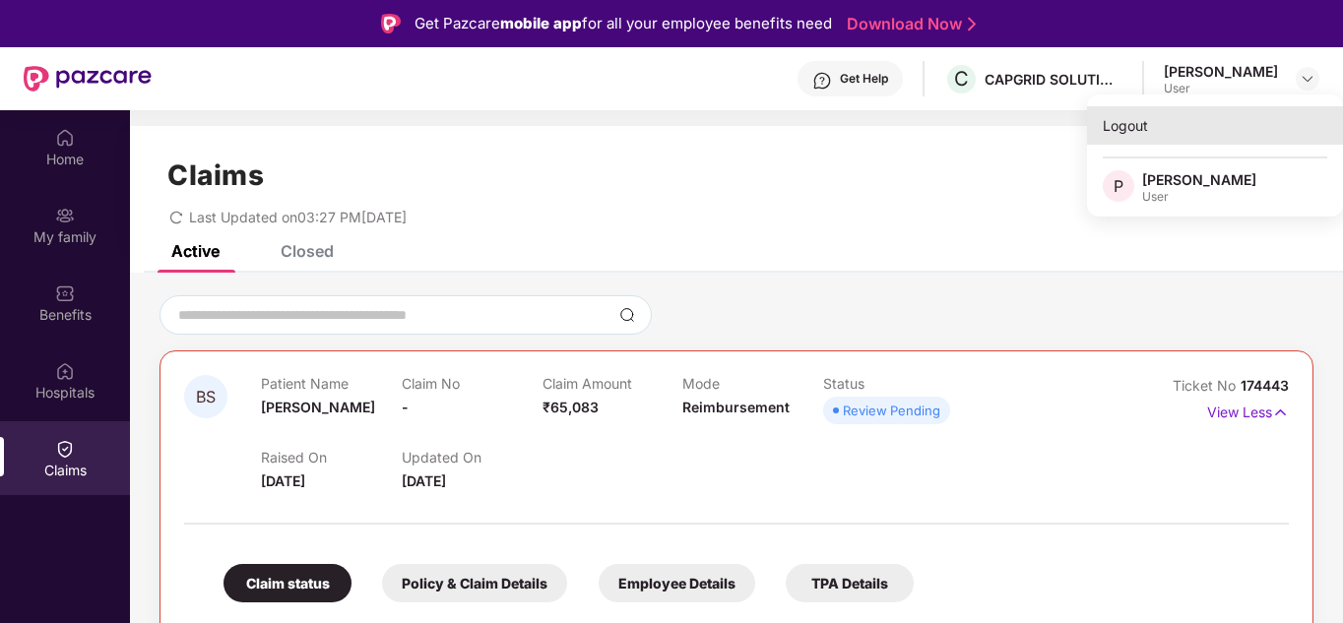
click at [1141, 131] on div "Logout" at bounding box center [1215, 125] width 256 height 38
